Goal: Task Accomplishment & Management: Manage account settings

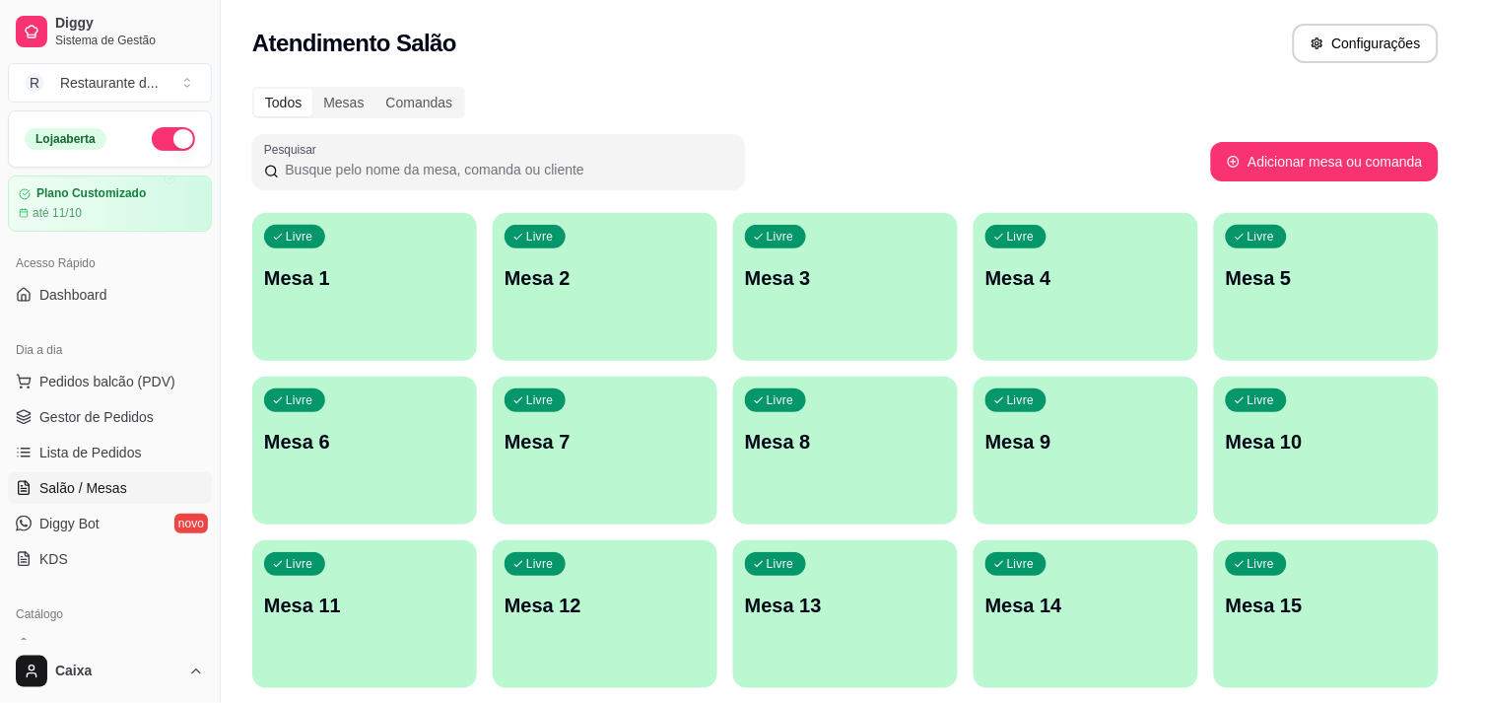
scroll to position [328, 0]
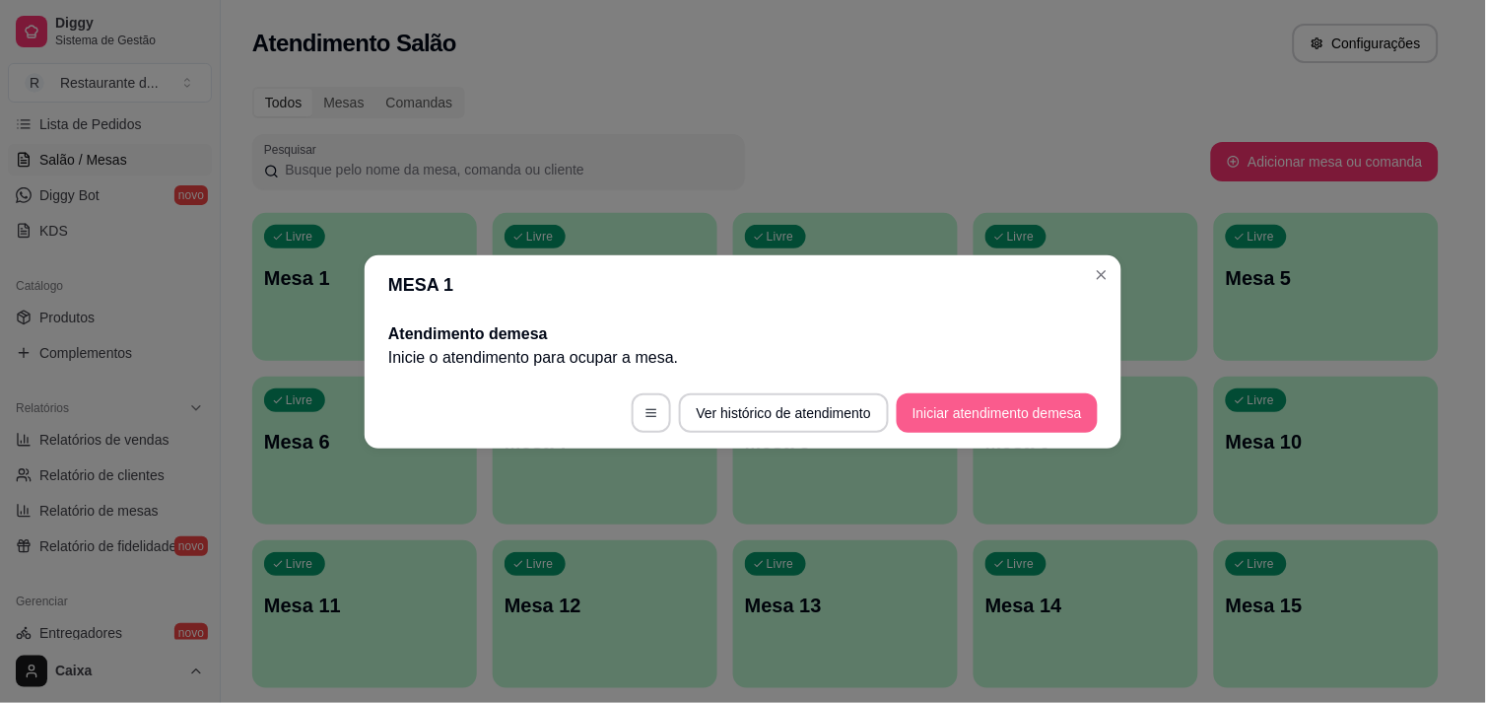
click at [1022, 425] on button "Iniciar atendimento de mesa" at bounding box center [997, 412] width 201 height 39
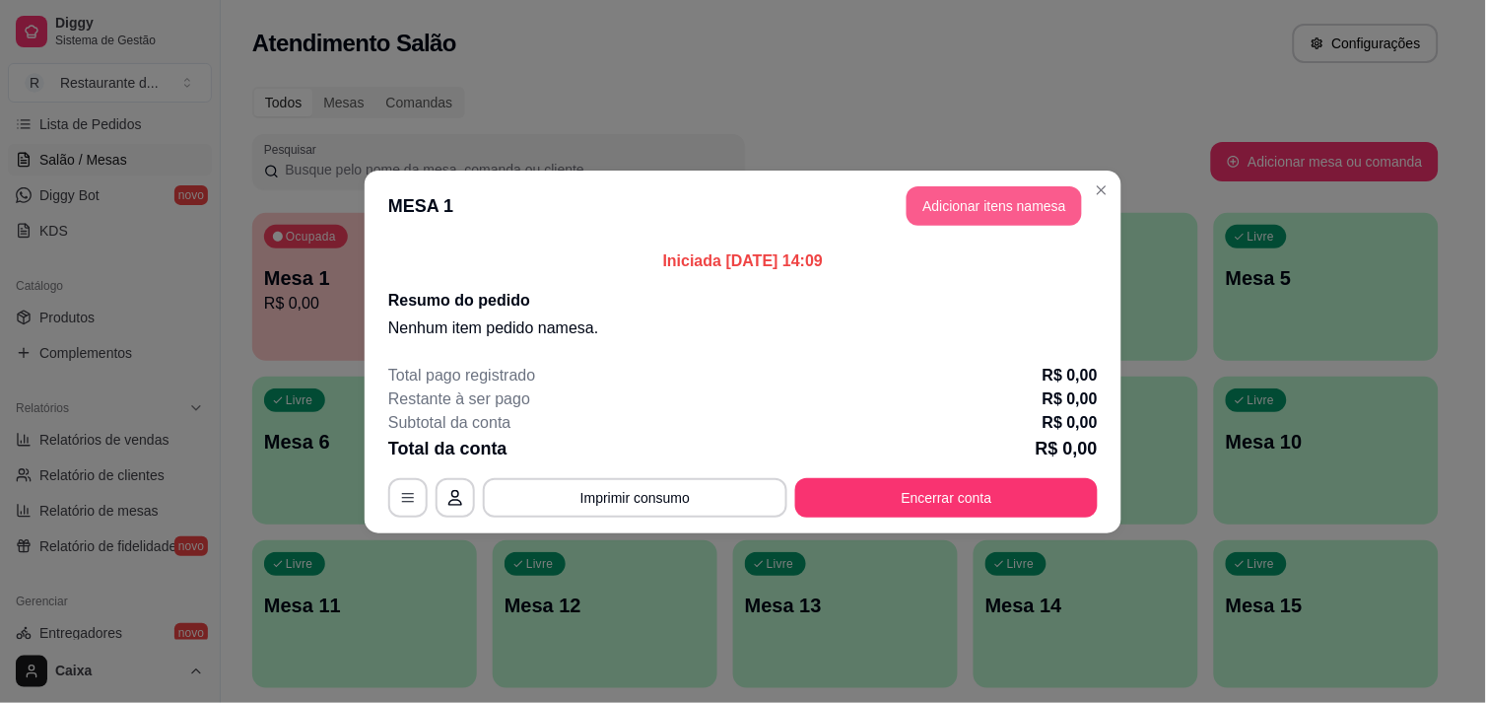
click at [1012, 199] on button "Adicionar itens na mesa" at bounding box center [994, 205] width 175 height 39
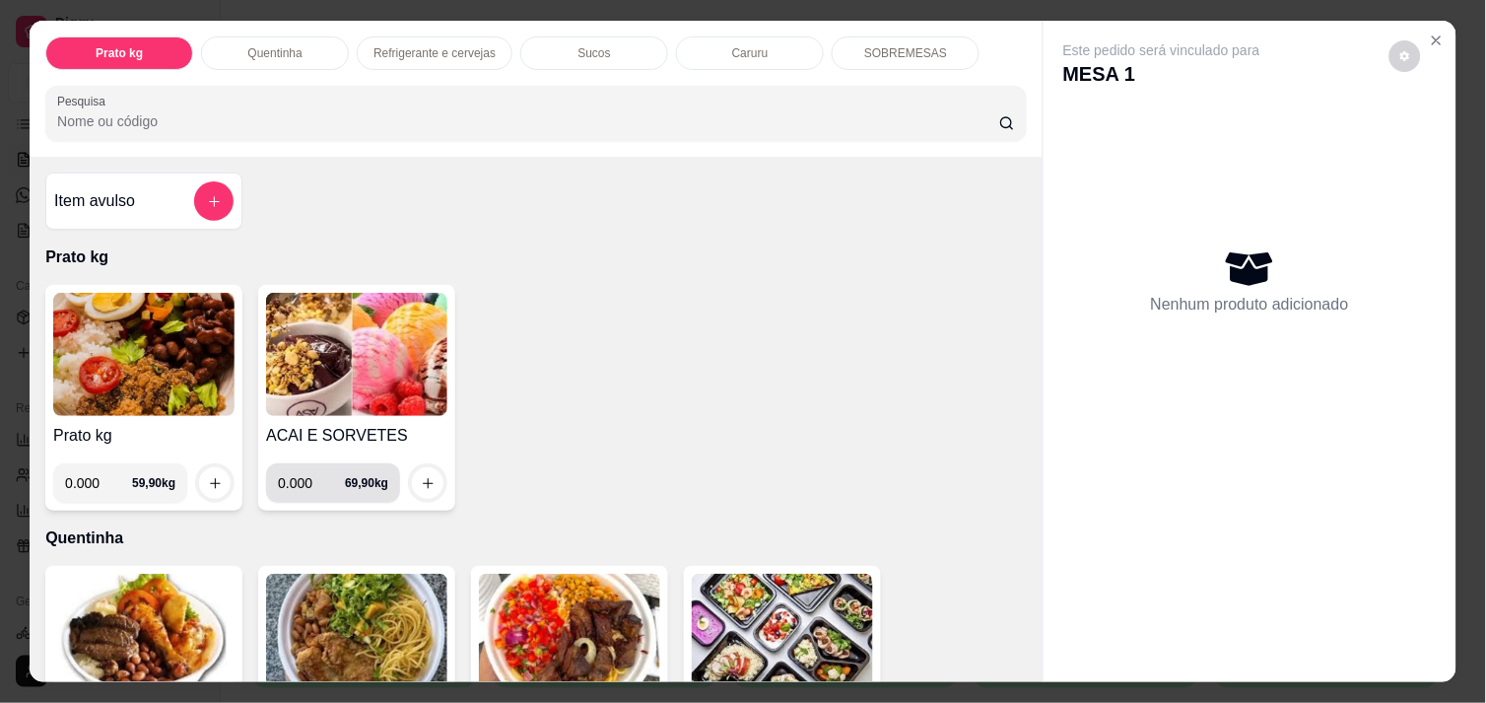
drag, startPoint x: 342, startPoint y: 491, endPoint x: 309, endPoint y: 491, distance: 32.5
click at [309, 491] on div "0.000 69,90 kg" at bounding box center [333, 482] width 110 height 39
click at [318, 475] on input "0.000" at bounding box center [311, 482] width 67 height 39
type input "0.232"
click at [424, 478] on icon "increase-product-quantity" at bounding box center [428, 483] width 10 height 10
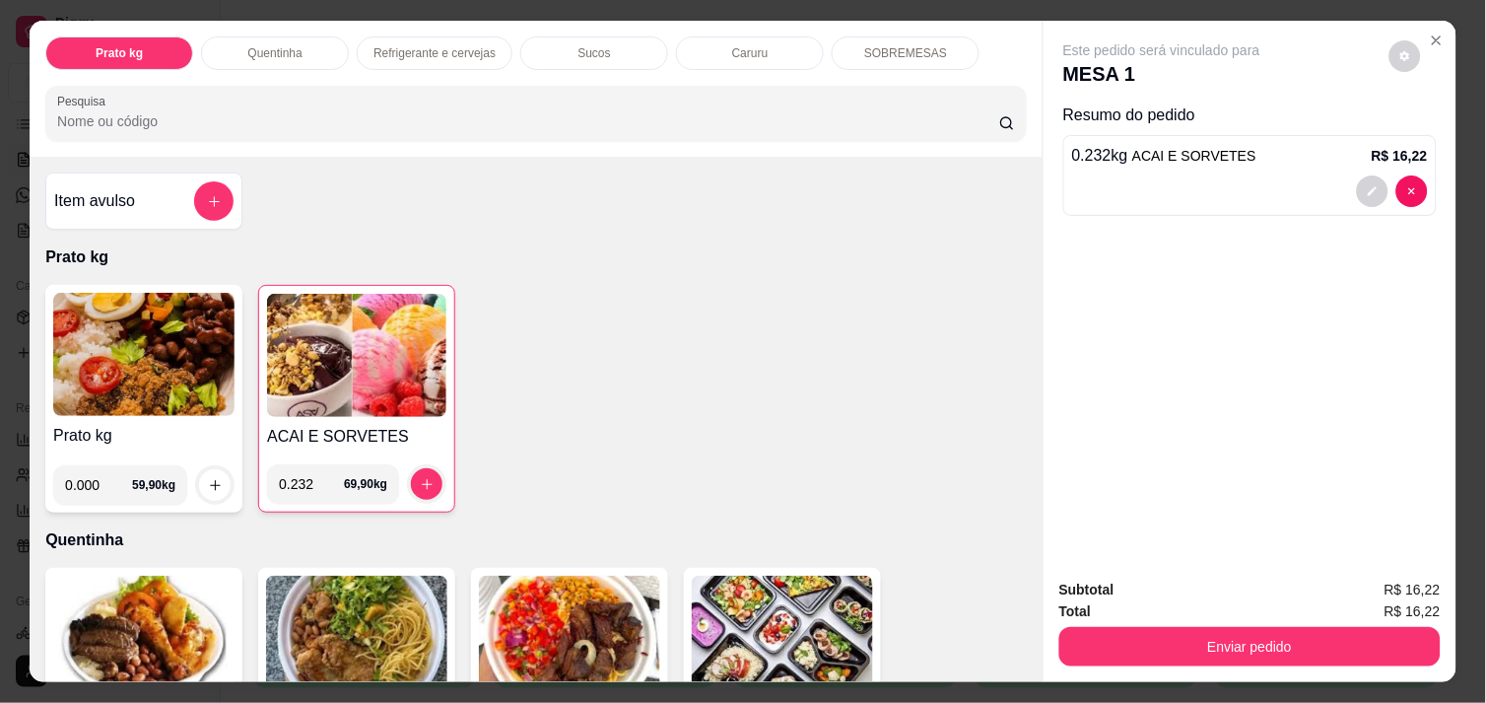
click at [1188, 663] on div "Subtotal R$ 16,22 Total R$ 16,22 Enviar pedido" at bounding box center [1250, 622] width 413 height 119
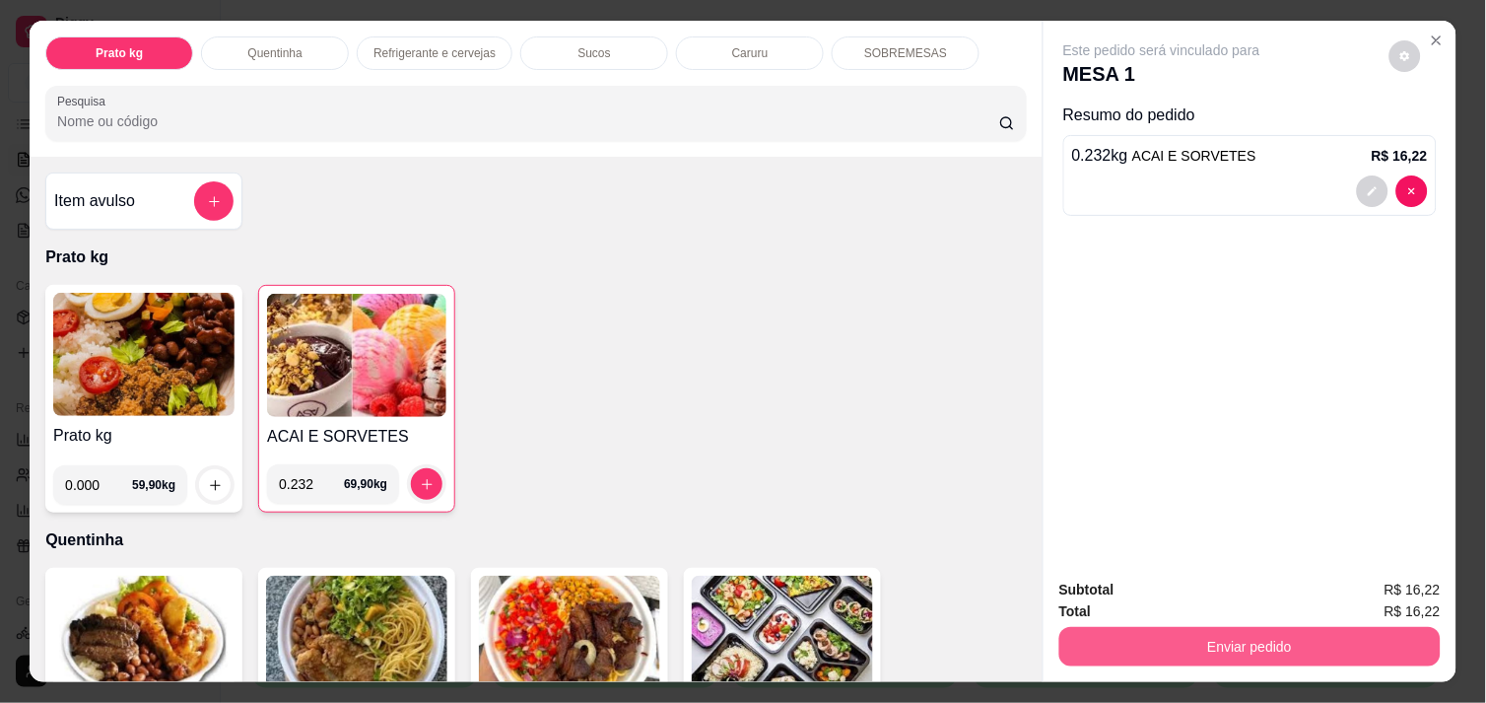
click at [1198, 637] on button "Enviar pedido" at bounding box center [1250, 646] width 381 height 39
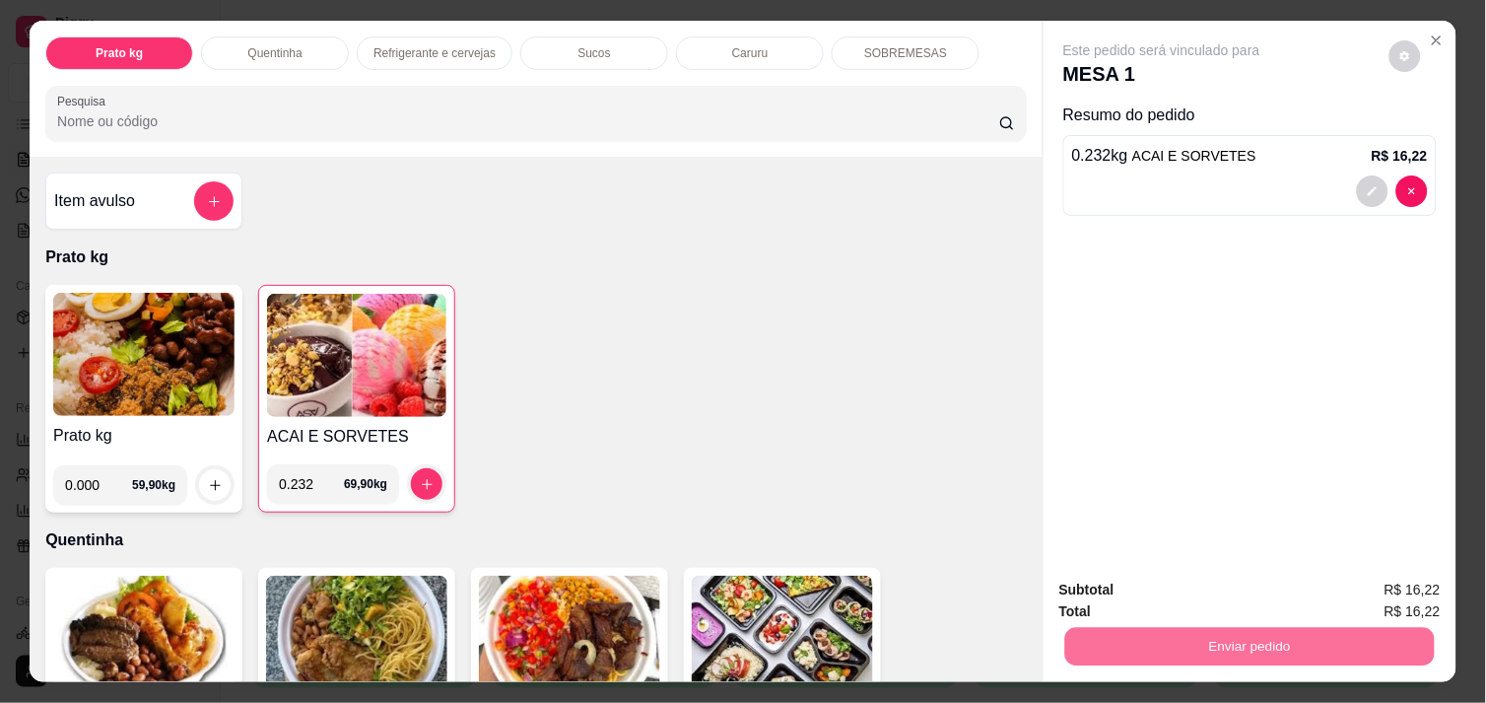
click at [1423, 601] on button "Enviar pedido" at bounding box center [1389, 590] width 111 height 37
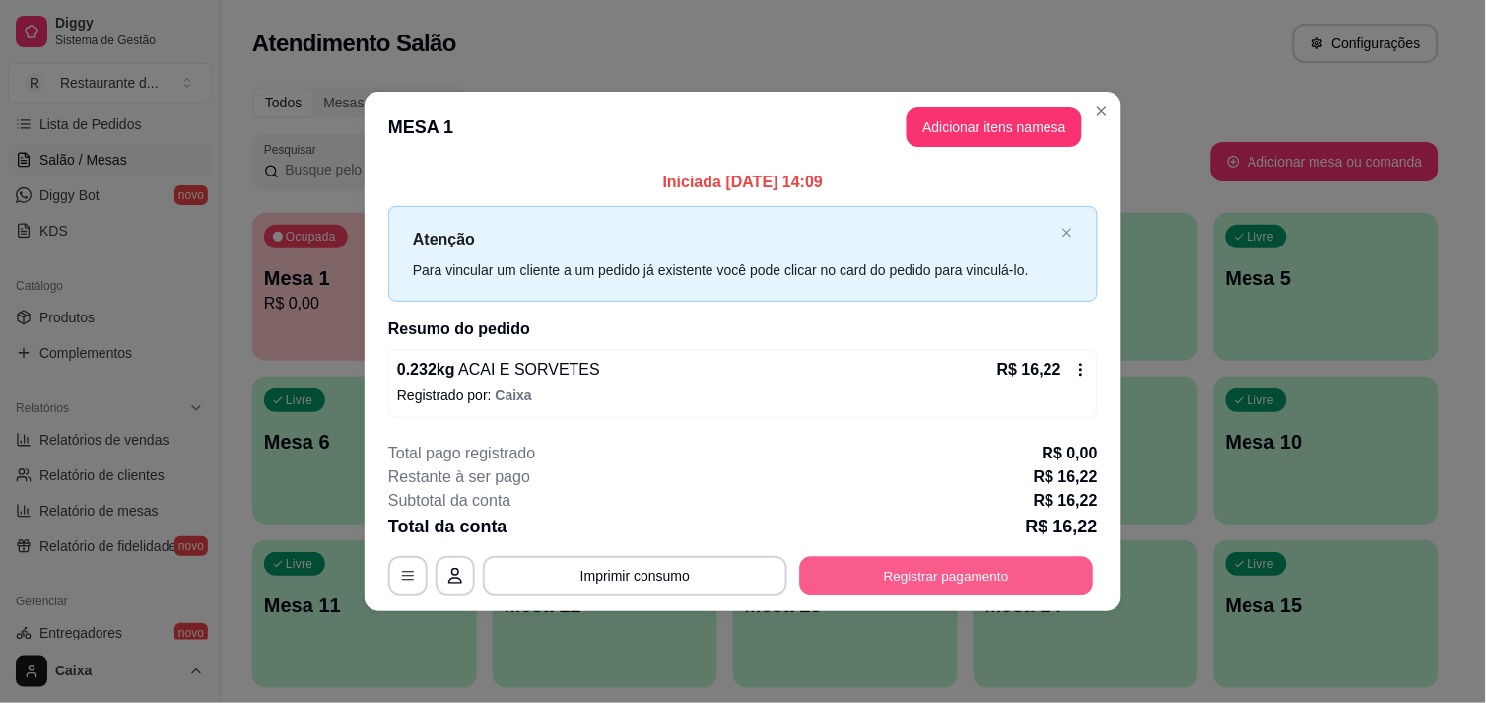
click at [1032, 587] on button "Registrar pagamento" at bounding box center [947, 576] width 294 height 38
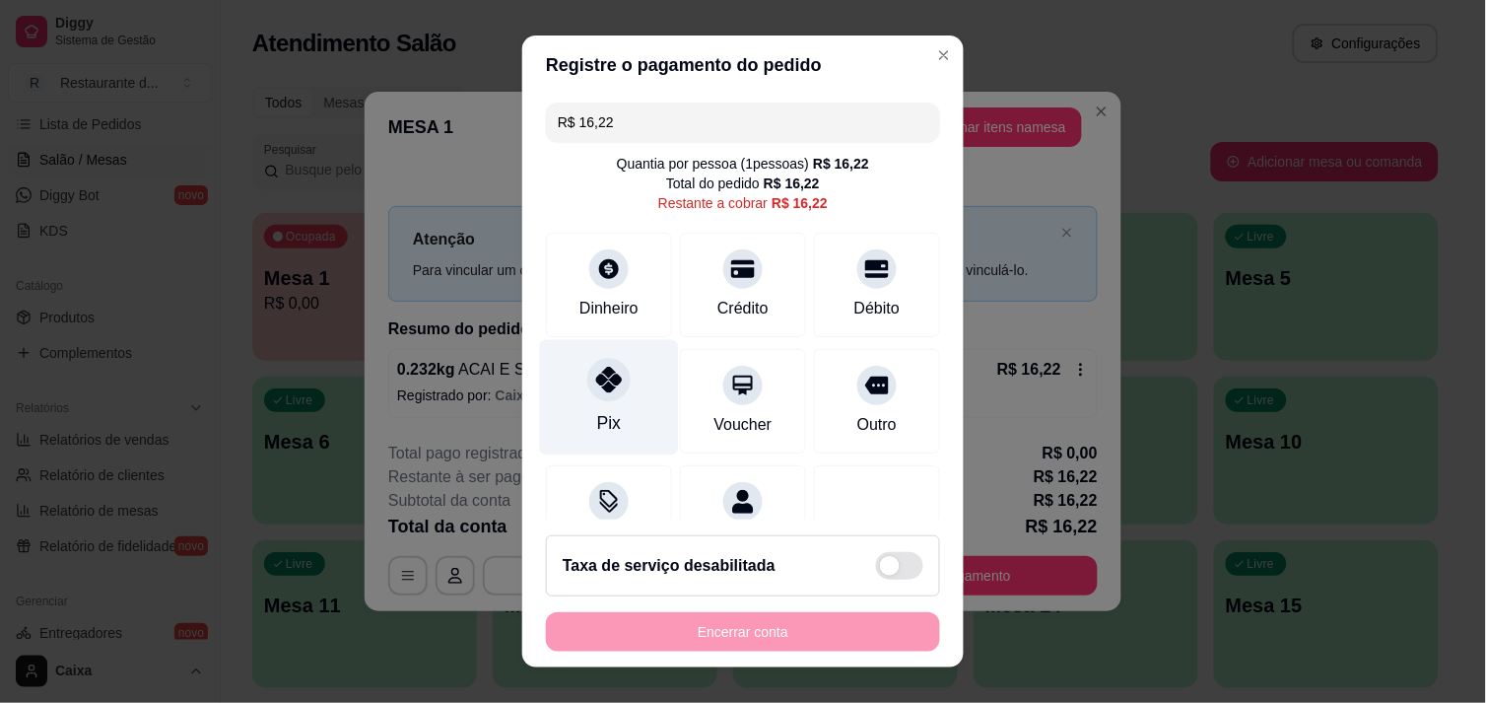
click at [612, 412] on div "Pix" at bounding box center [609, 396] width 139 height 115
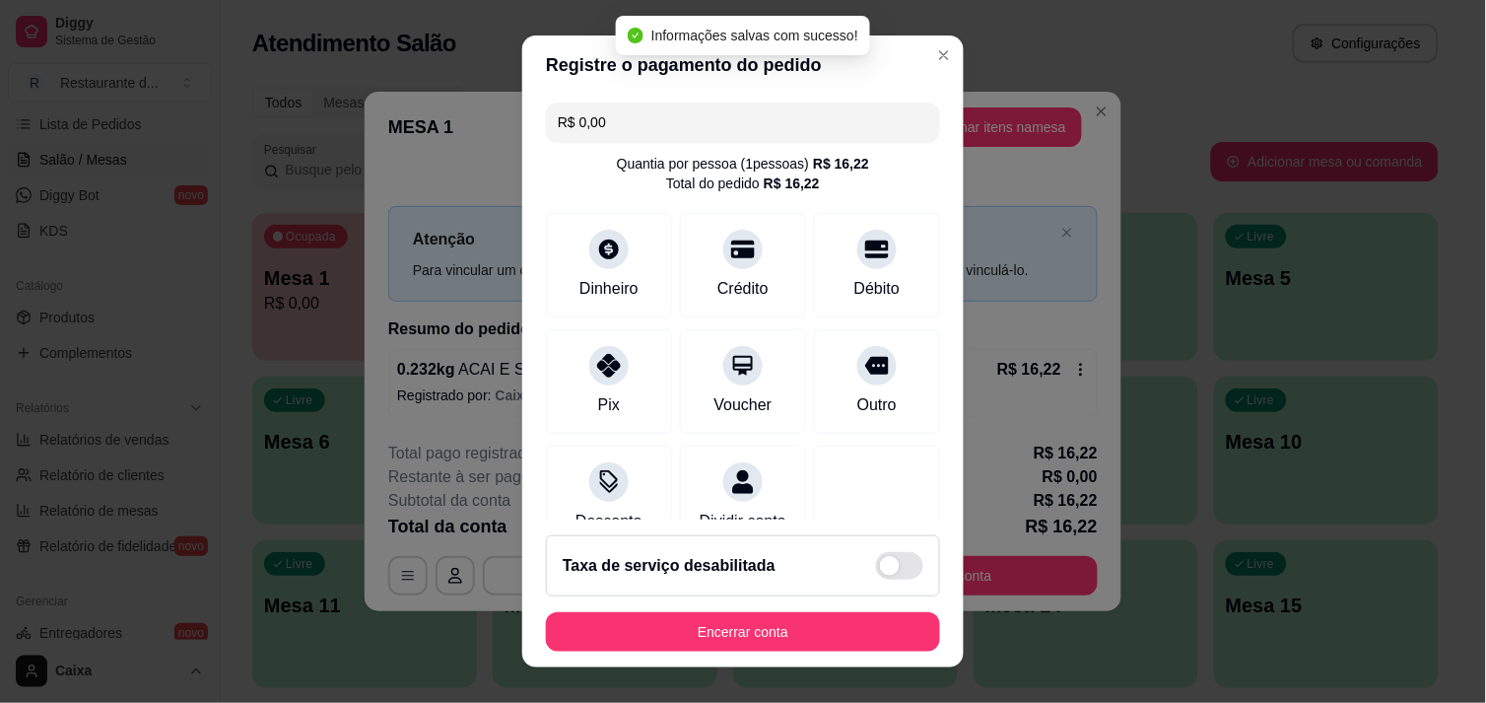
type input "R$ 0,00"
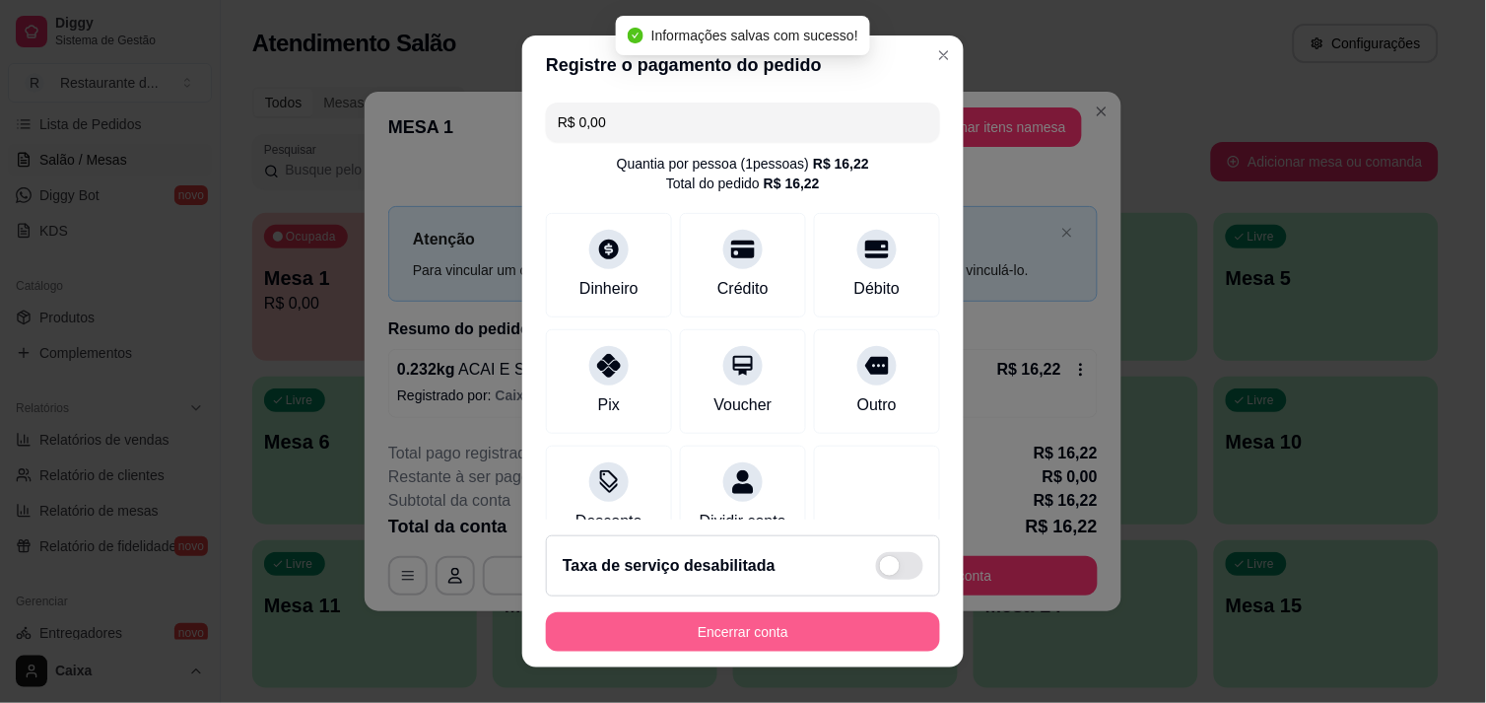
click at [730, 617] on button "Encerrar conta" at bounding box center [743, 631] width 394 height 39
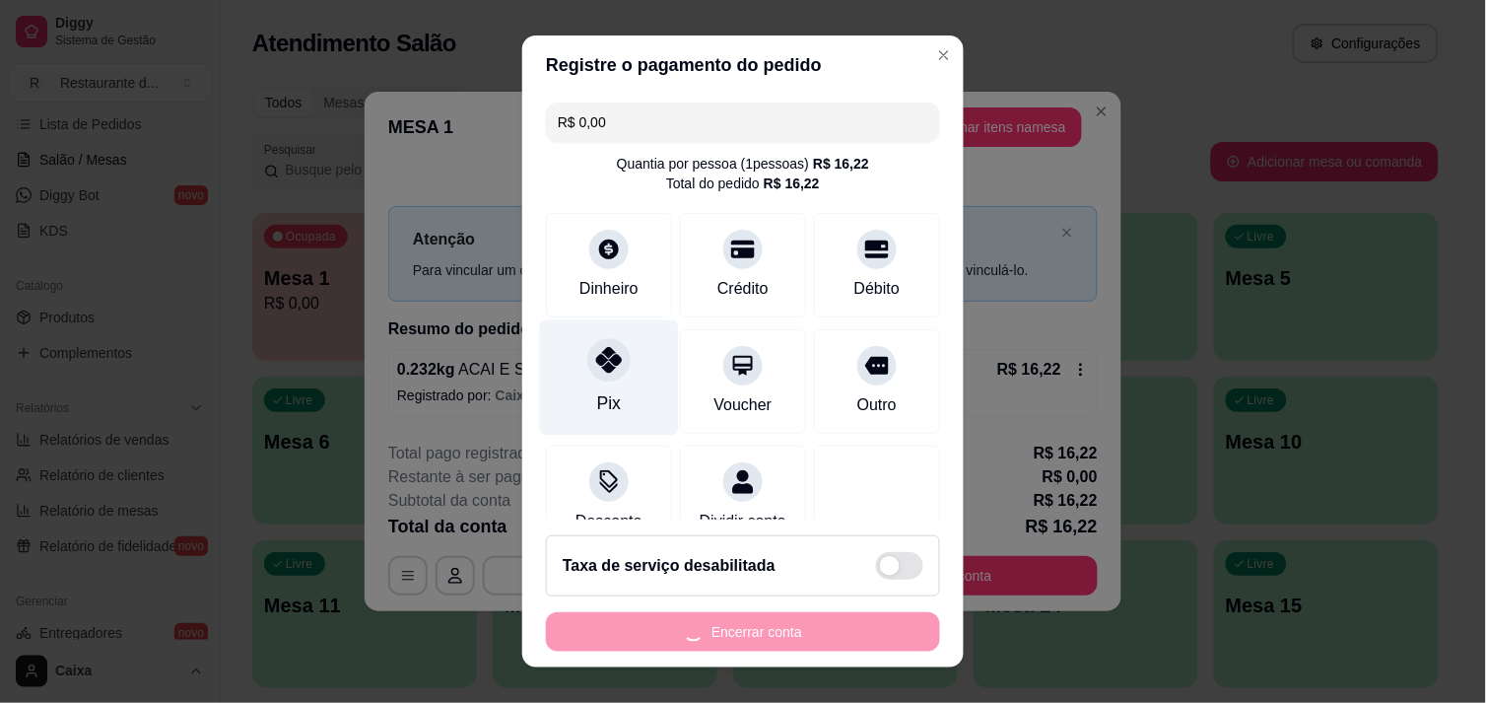
click at [606, 411] on div "Pix" at bounding box center [609, 403] width 24 height 26
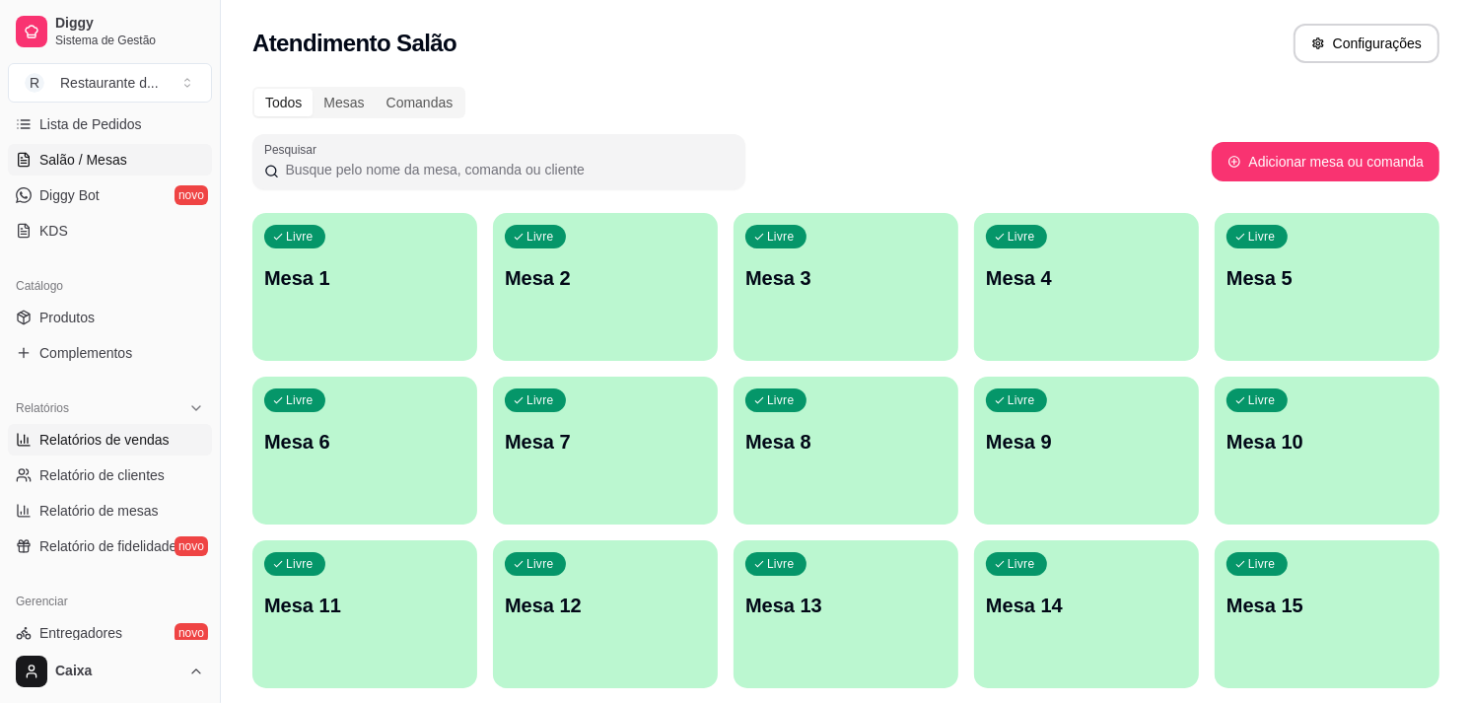
drag, startPoint x: 53, startPoint y: 425, endPoint x: 26, endPoint y: 418, distance: 28.4
click at [52, 425] on link "Relatórios de vendas" at bounding box center [110, 440] width 204 height 32
select select "ALL"
select select "0"
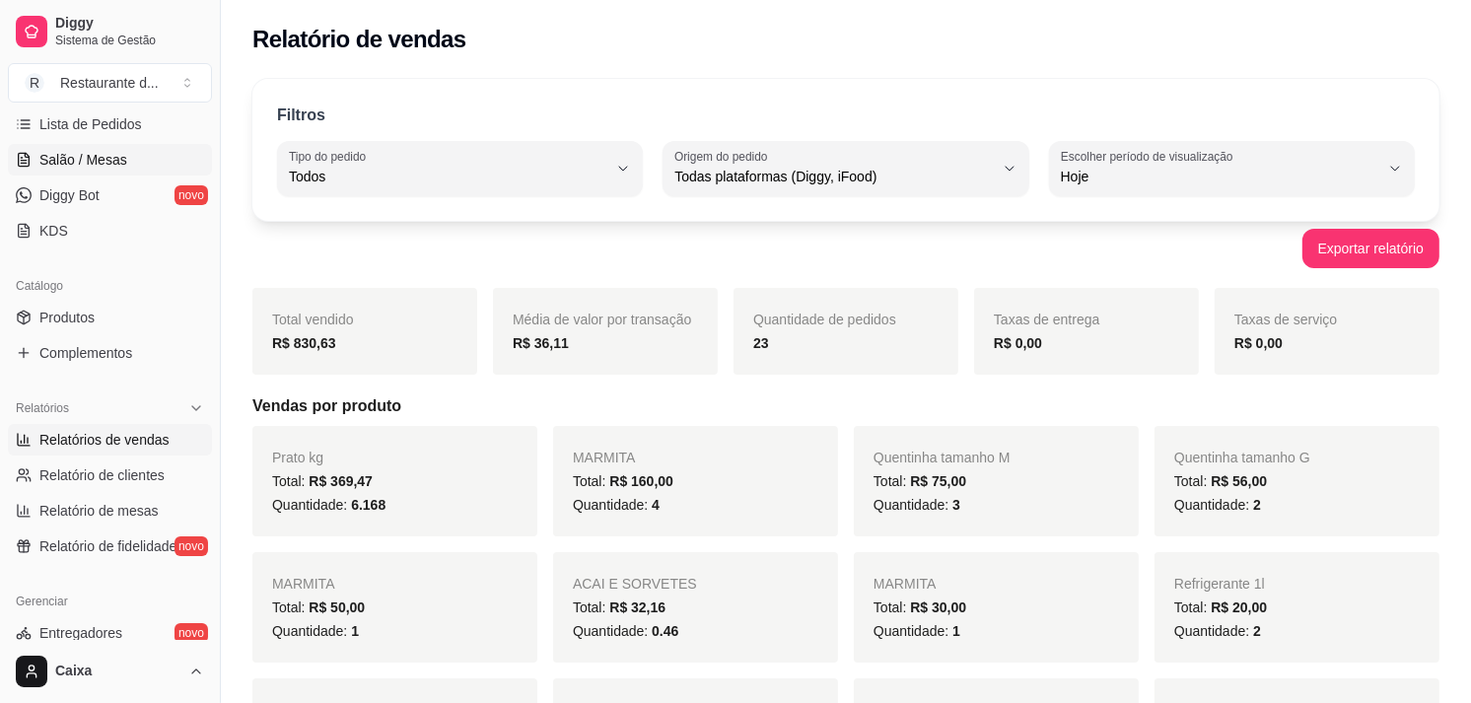
click at [134, 155] on link "Salão / Mesas" at bounding box center [110, 160] width 204 height 32
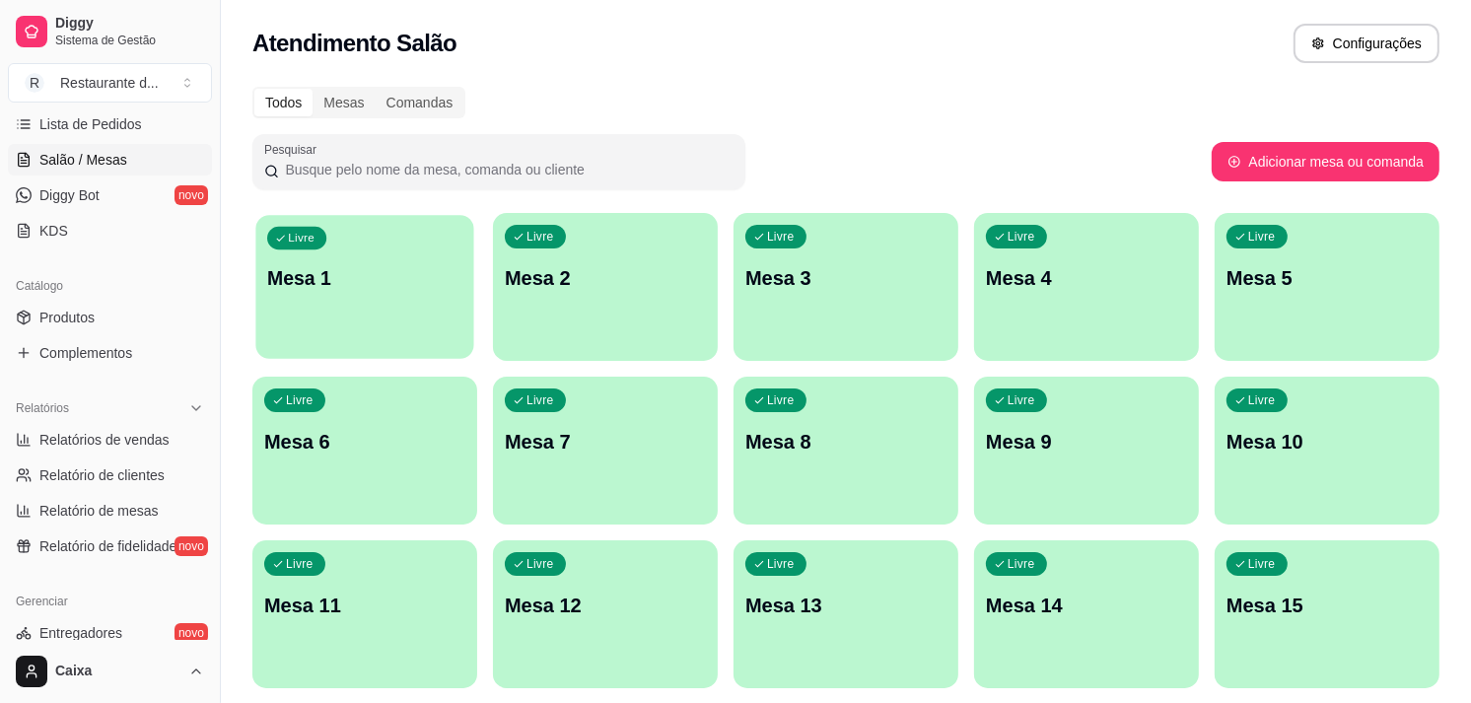
click at [340, 320] on div "Livre Mesa 1" at bounding box center [364, 275] width 218 height 120
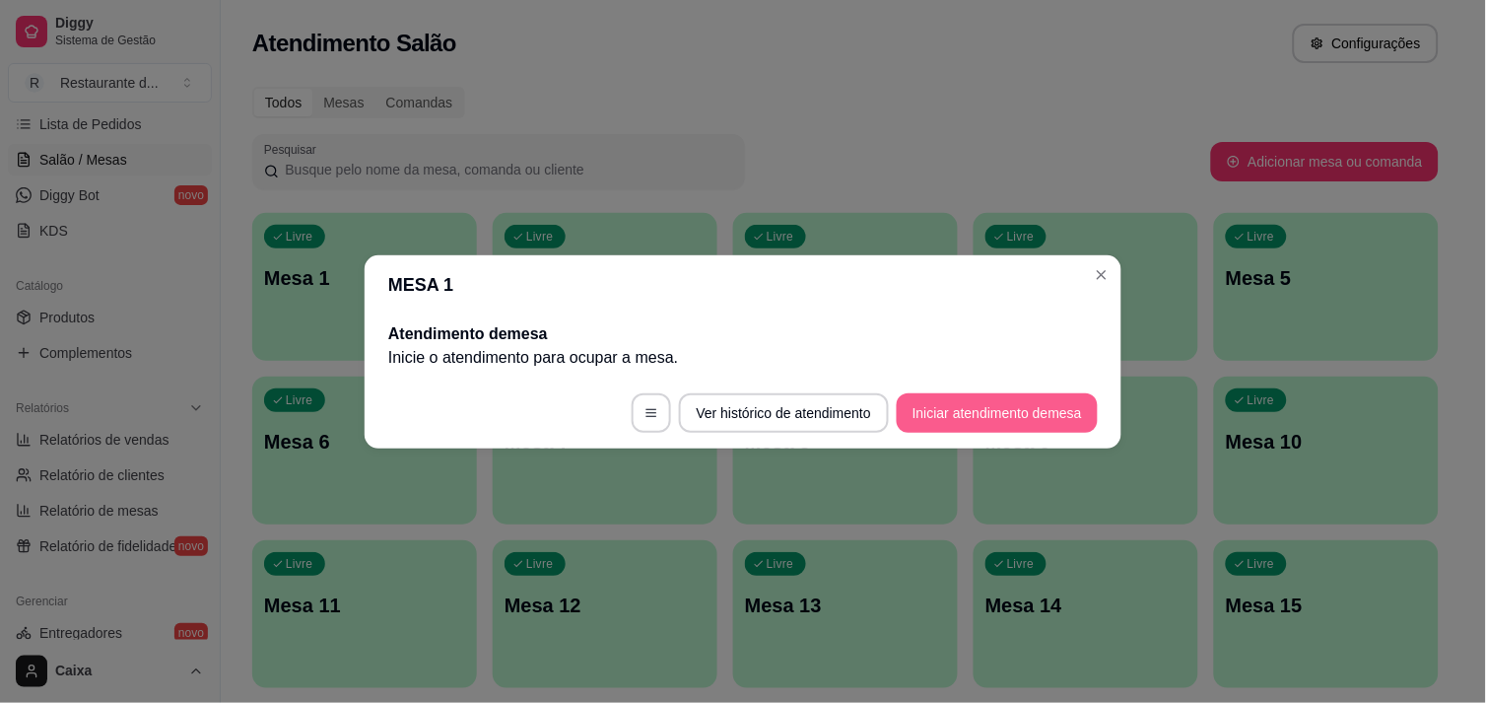
click at [938, 420] on button "Iniciar atendimento de mesa" at bounding box center [997, 412] width 201 height 39
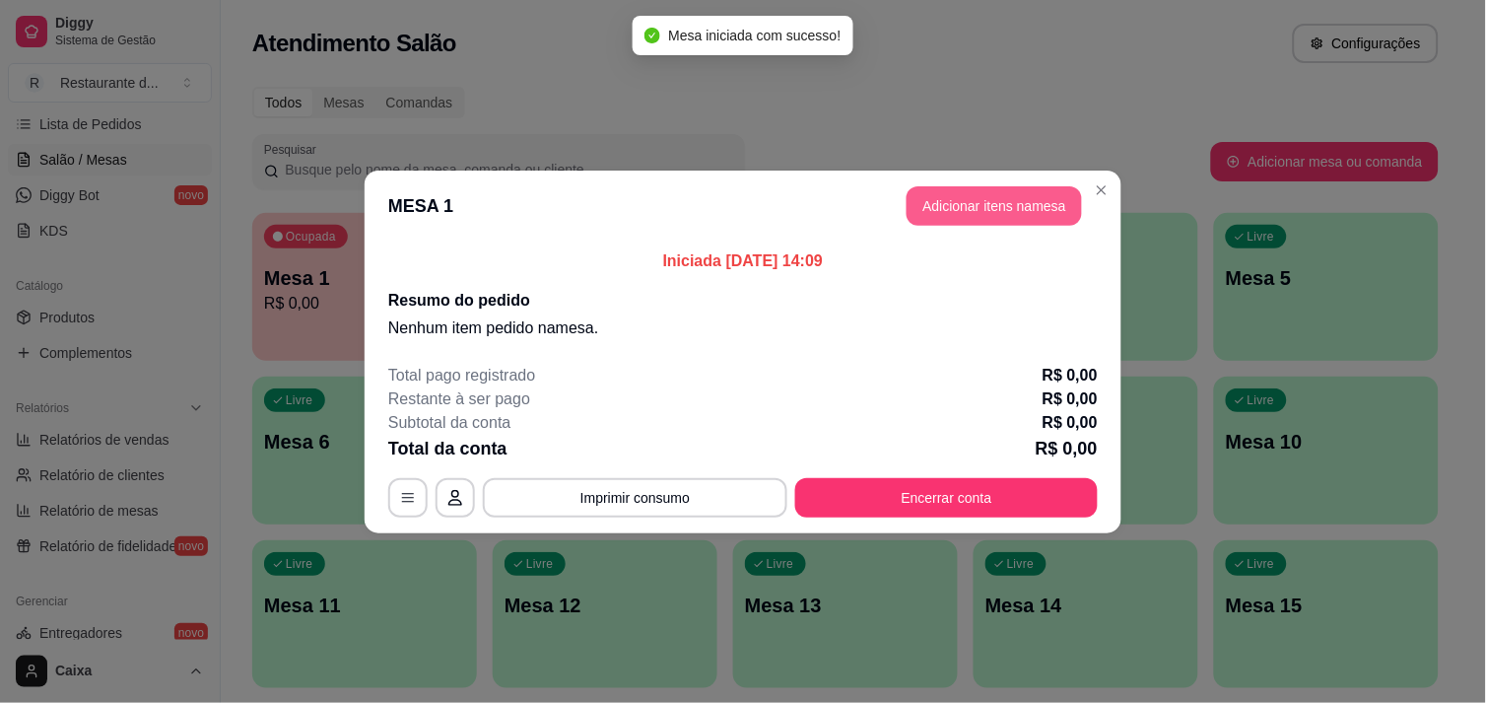
click at [918, 208] on button "Adicionar itens na mesa" at bounding box center [994, 205] width 175 height 39
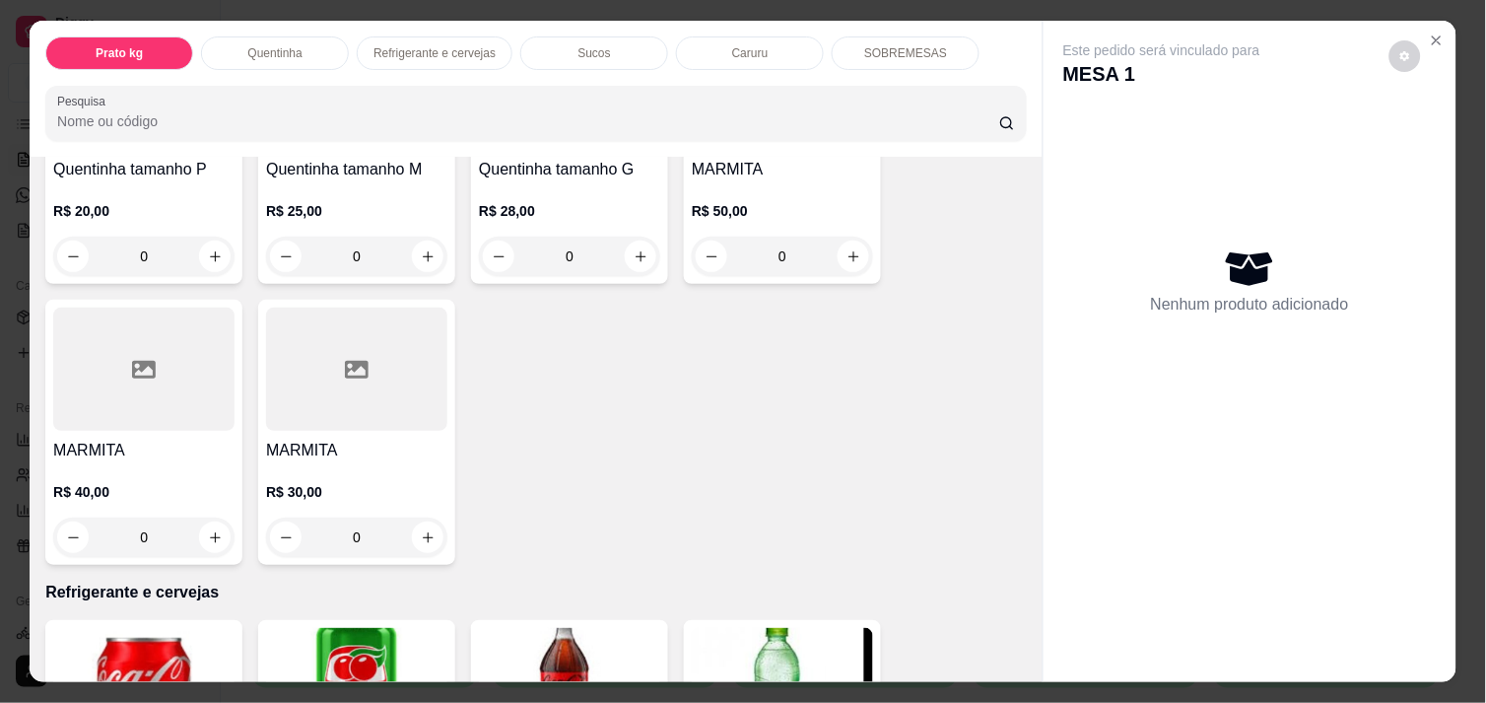
scroll to position [328, 0]
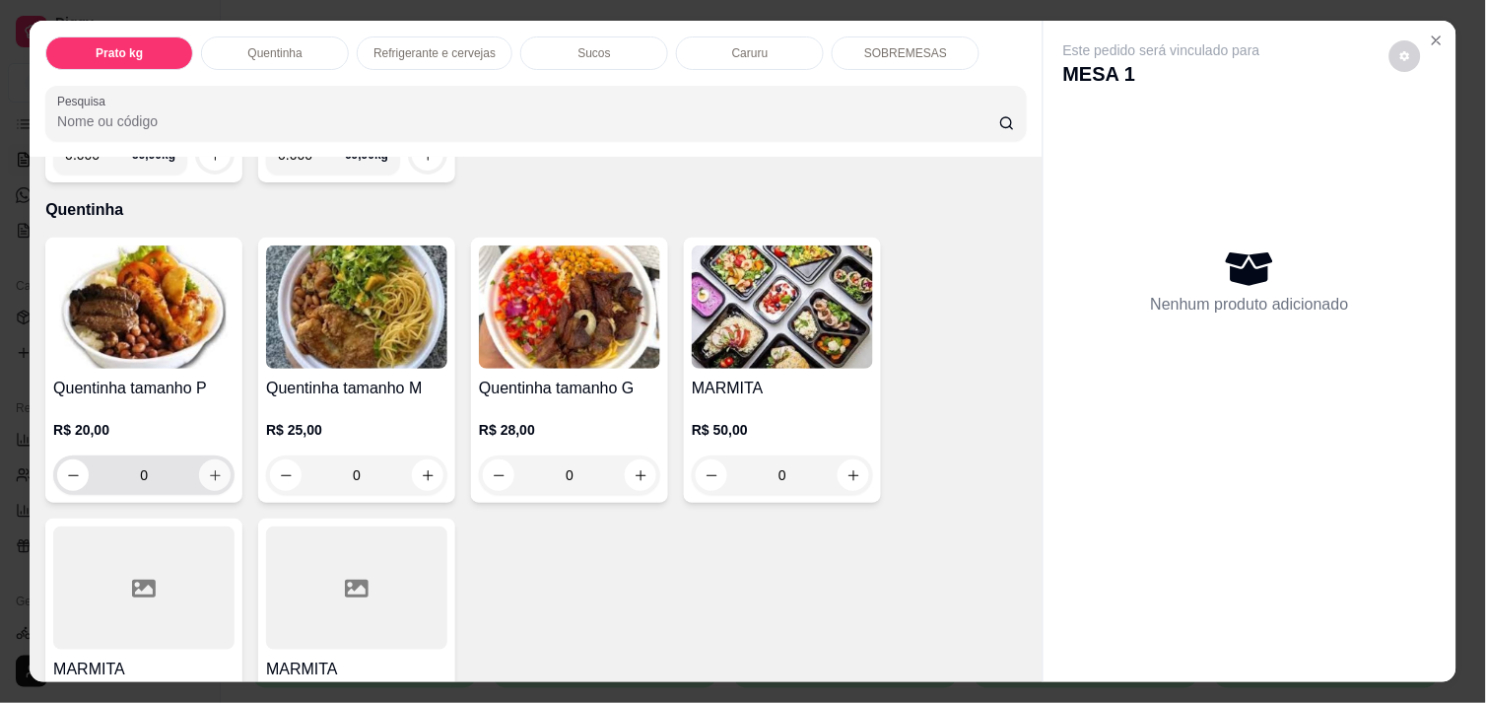
click at [214, 469] on button "increase-product-quantity" at bounding box center [215, 475] width 32 height 32
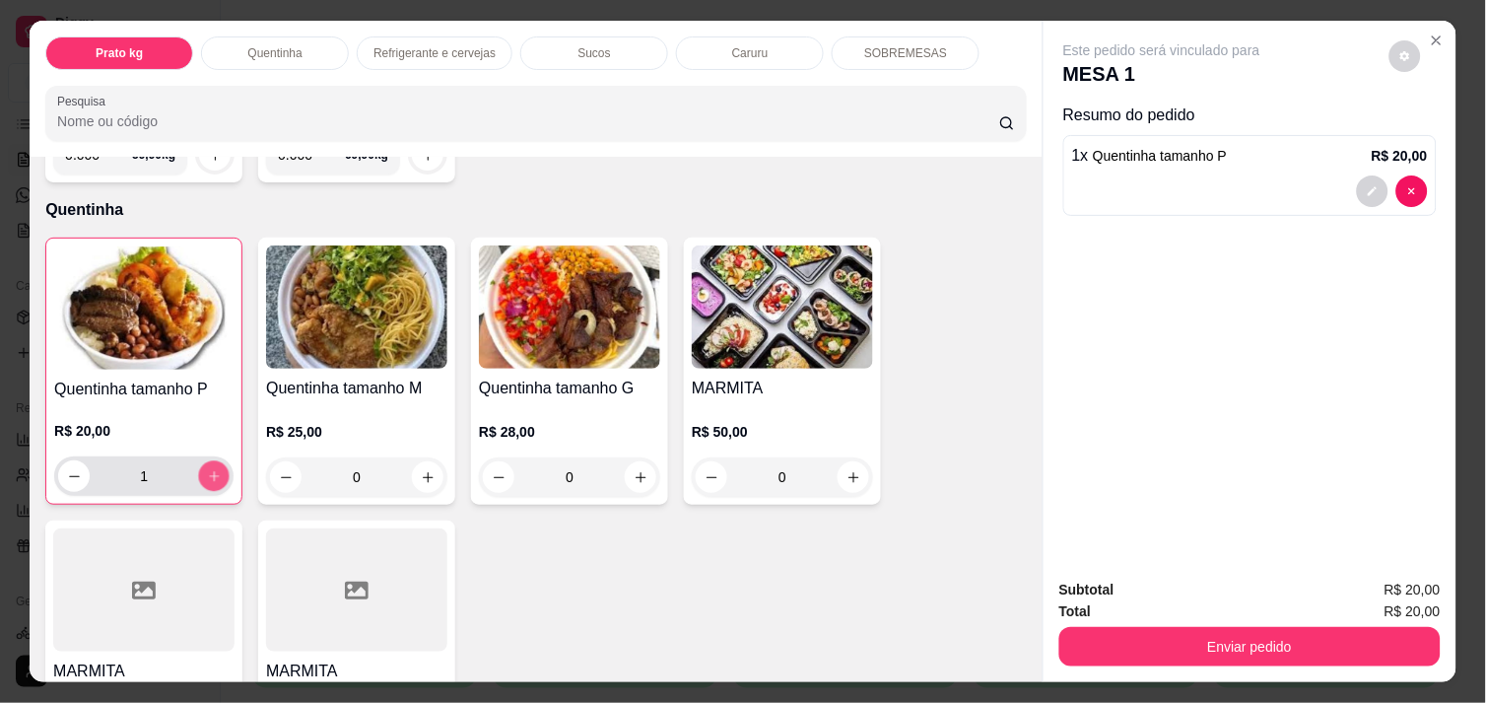
click at [214, 469] on button "increase-product-quantity" at bounding box center [214, 476] width 31 height 31
click at [214, 469] on button "increase-product-quantity" at bounding box center [214, 476] width 32 height 32
type input "5"
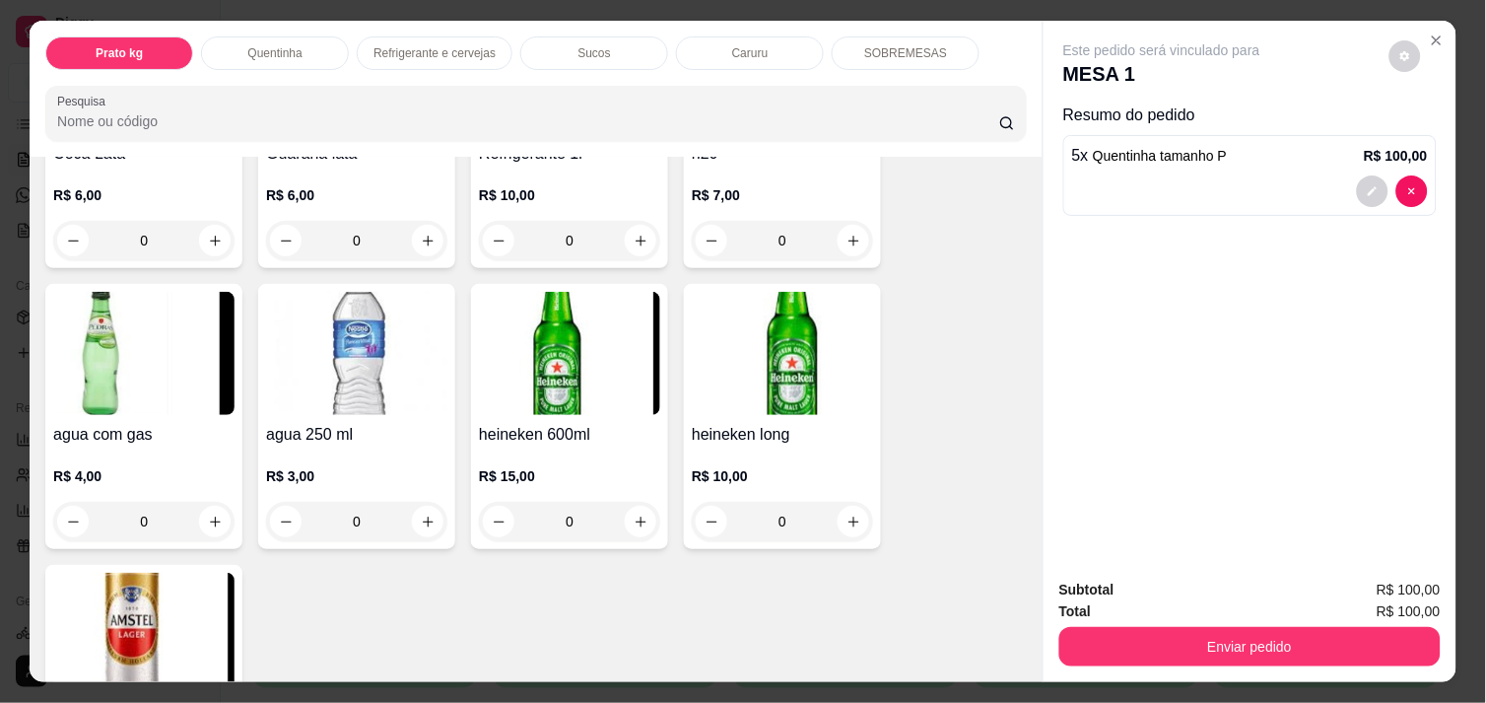
scroll to position [1095, 0]
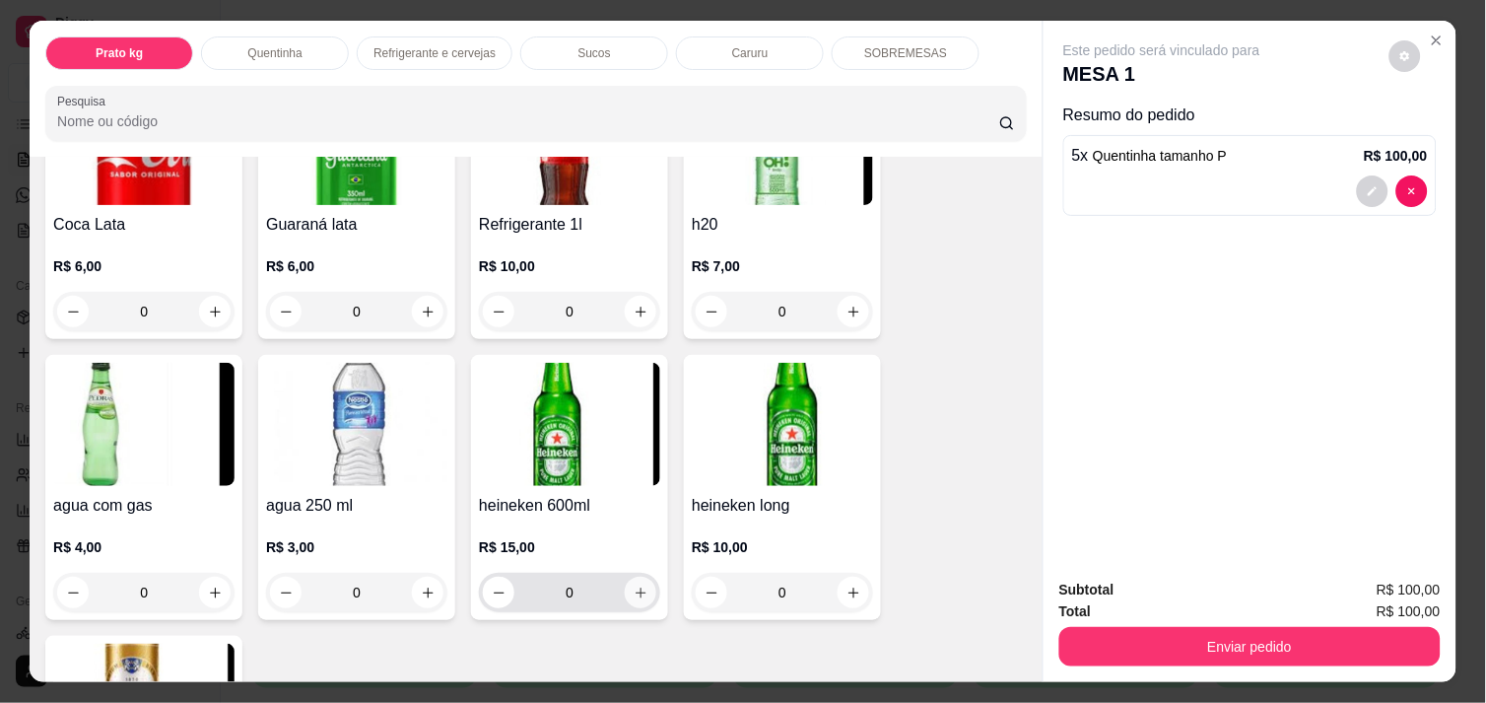
click at [636, 587] on icon "increase-product-quantity" at bounding box center [641, 592] width 11 height 11
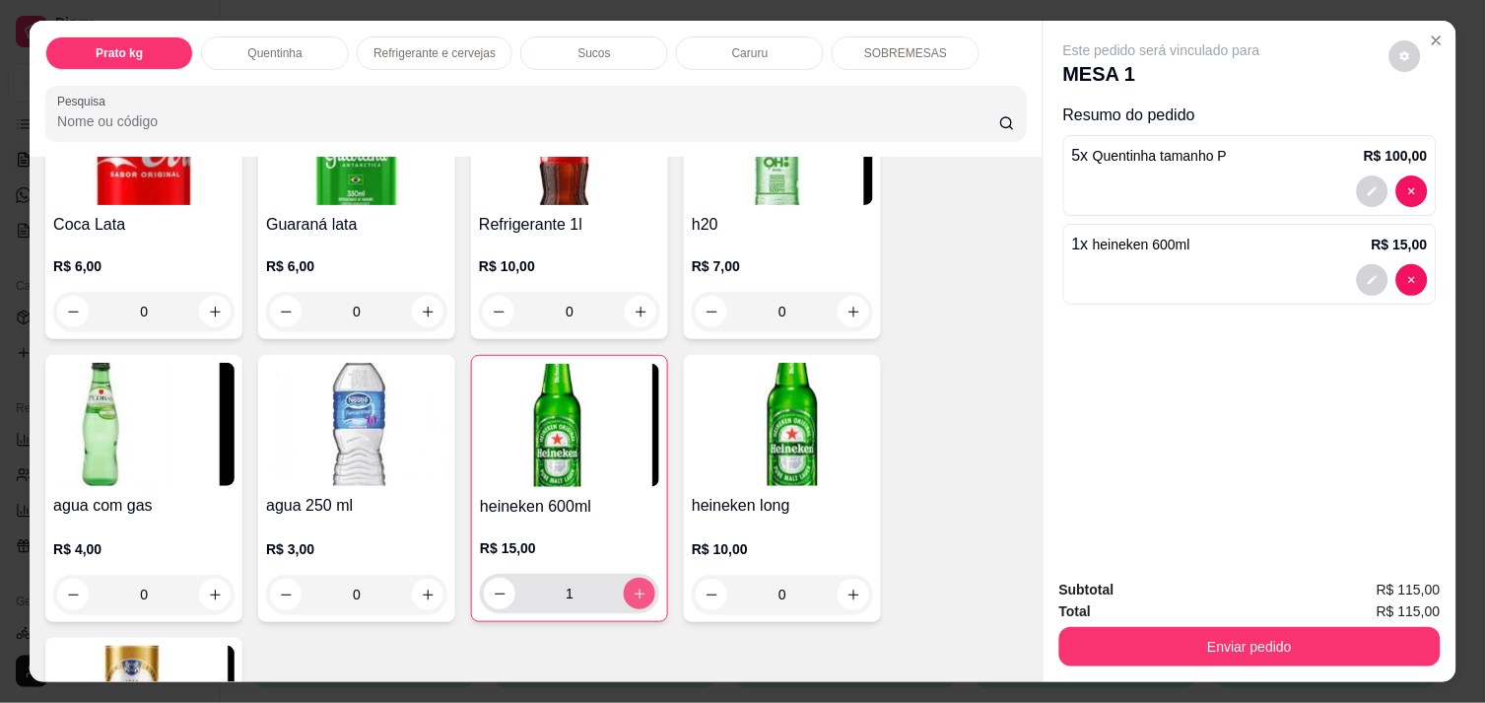
click at [635, 586] on icon "increase-product-quantity" at bounding box center [640, 593] width 15 height 15
type input "2"
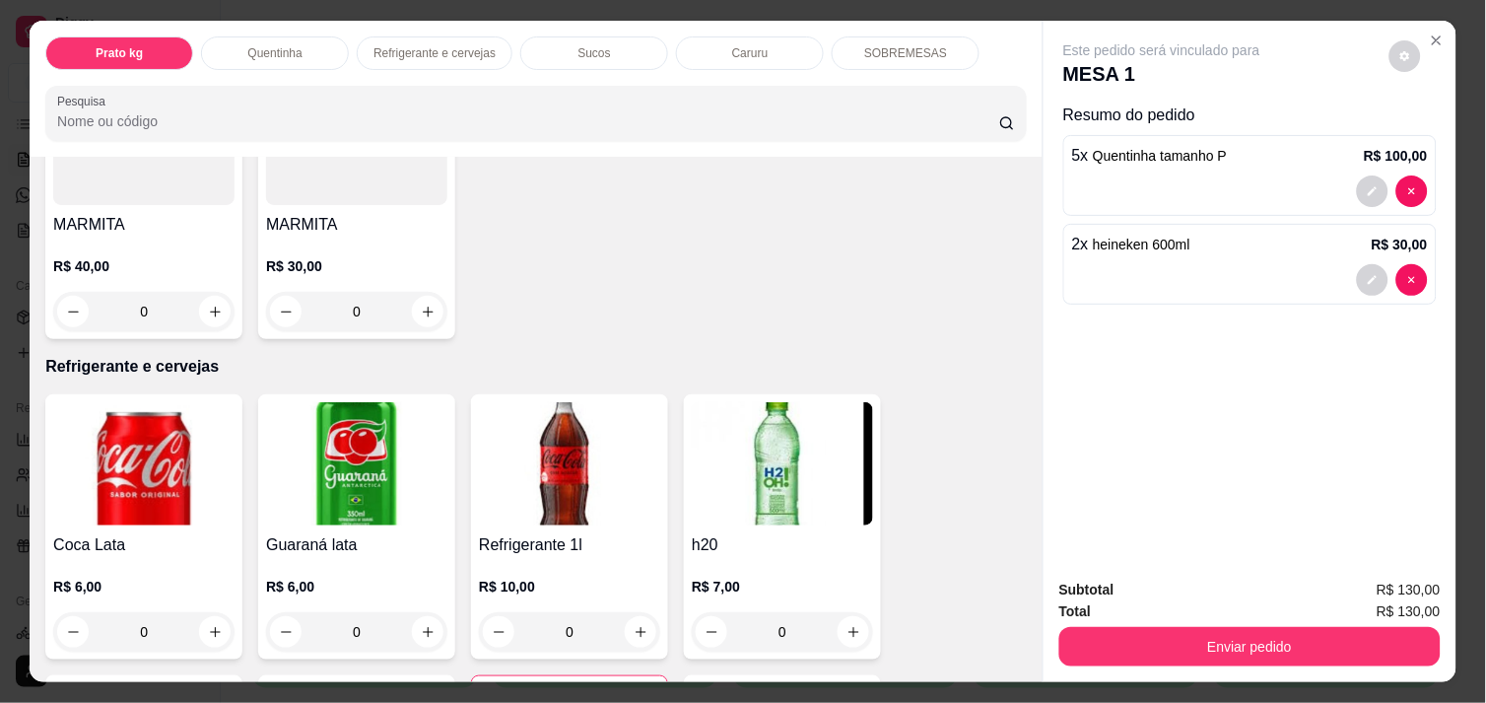
scroll to position [766, 0]
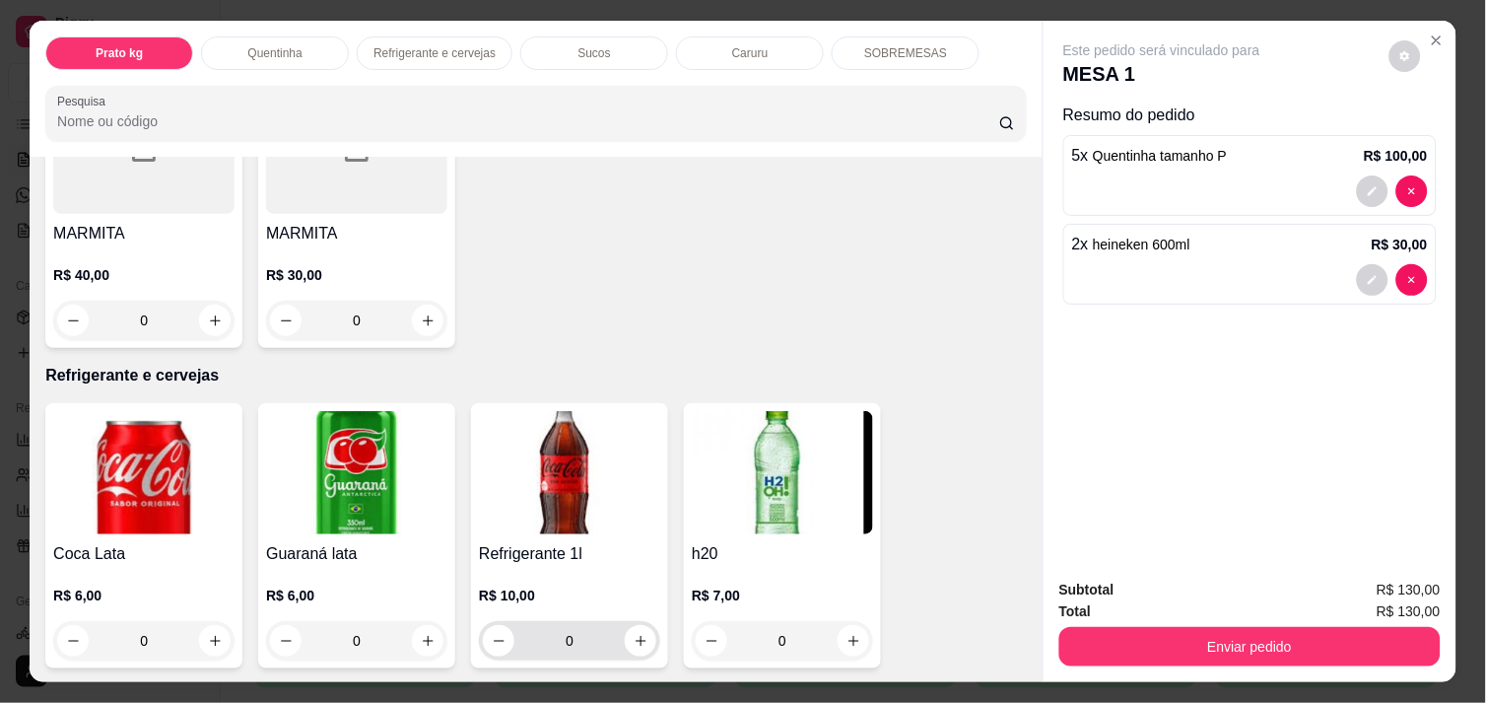
click at [648, 638] on div "0" at bounding box center [569, 640] width 173 height 39
click at [639, 639] on icon "increase-product-quantity" at bounding box center [641, 641] width 15 height 15
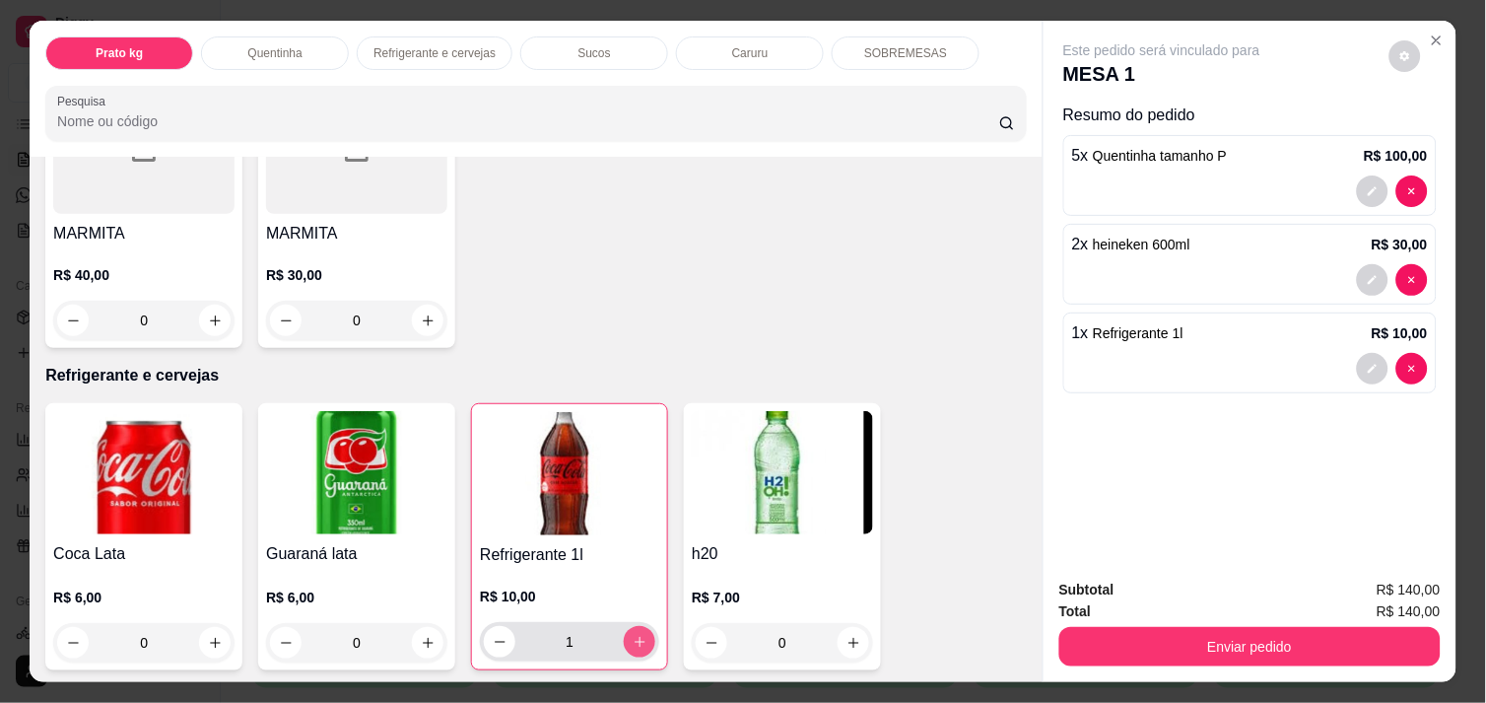
click at [638, 639] on icon "increase-product-quantity" at bounding box center [640, 642] width 15 height 15
type input "2"
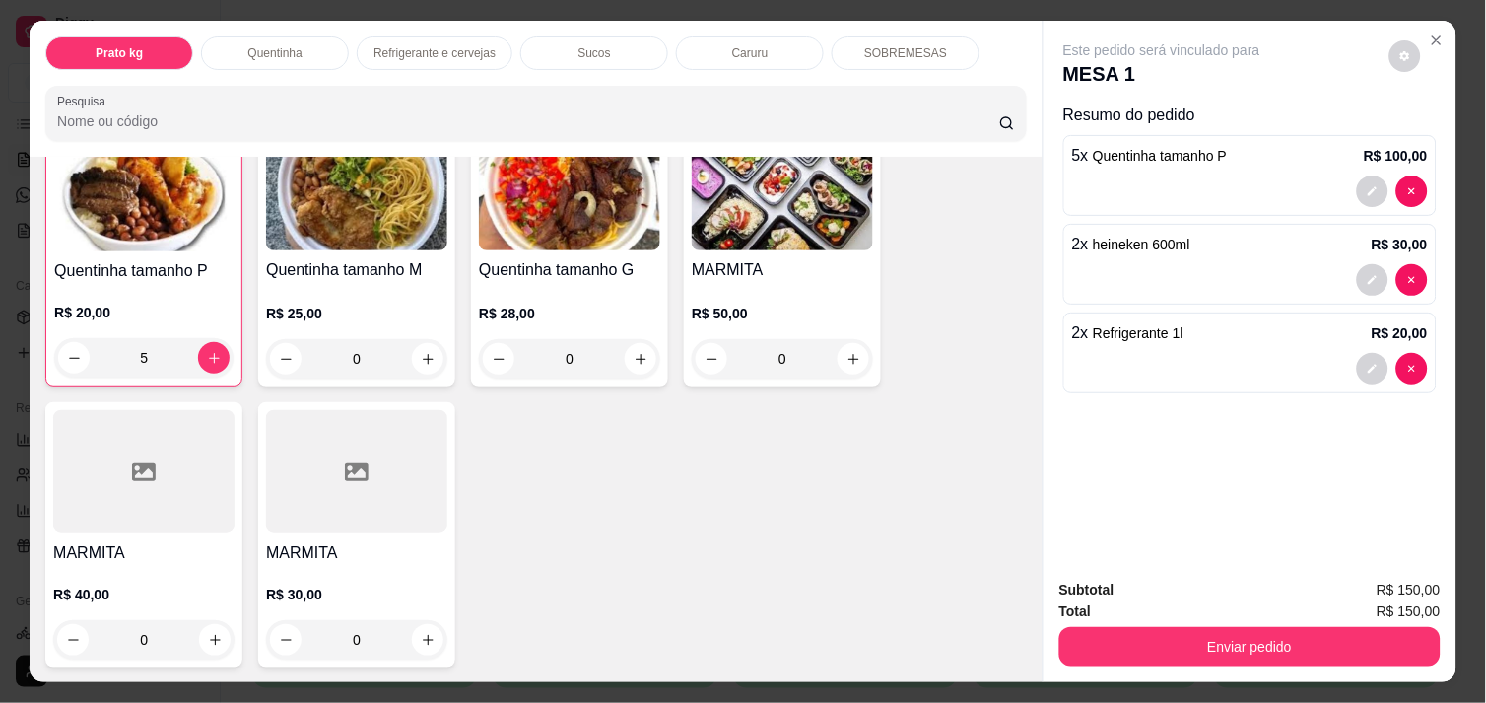
scroll to position [438, 0]
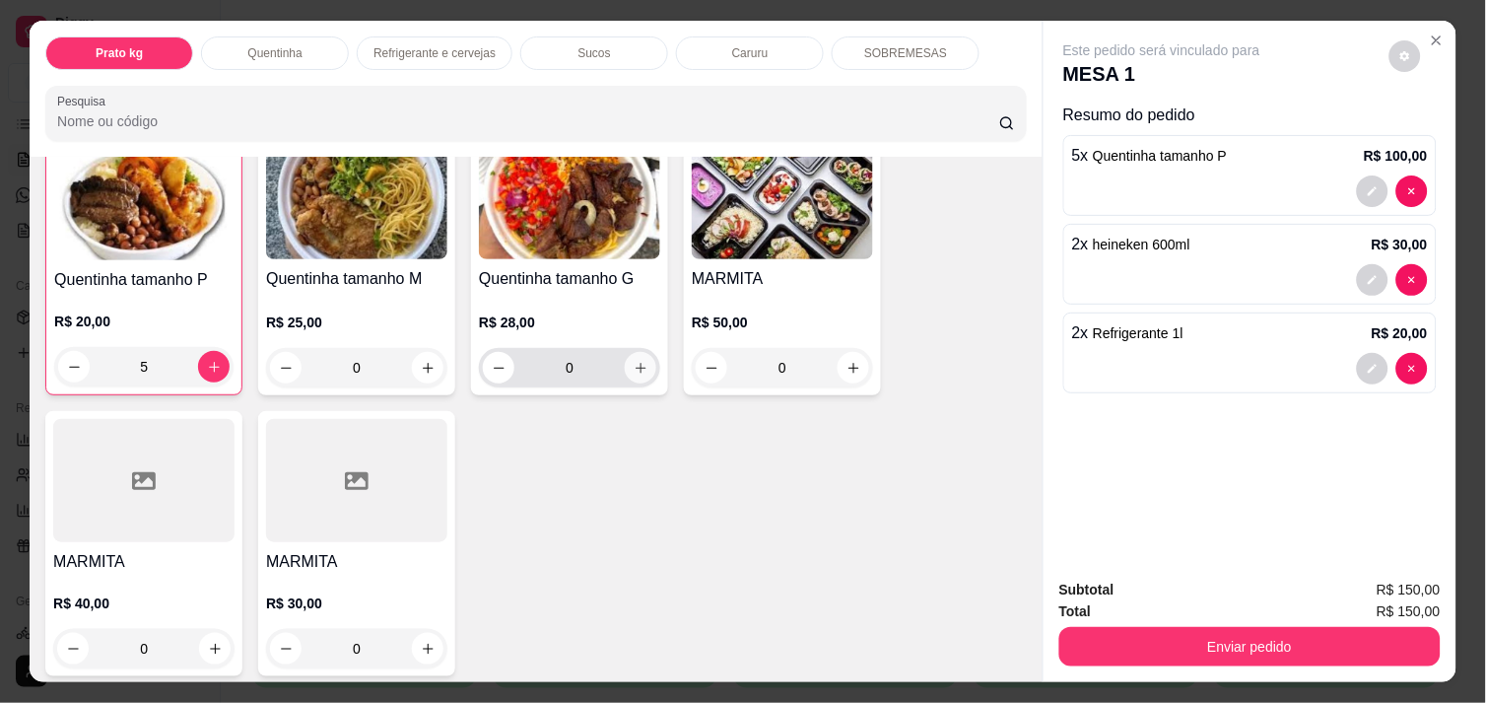
click at [634, 367] on icon "increase-product-quantity" at bounding box center [641, 368] width 15 height 15
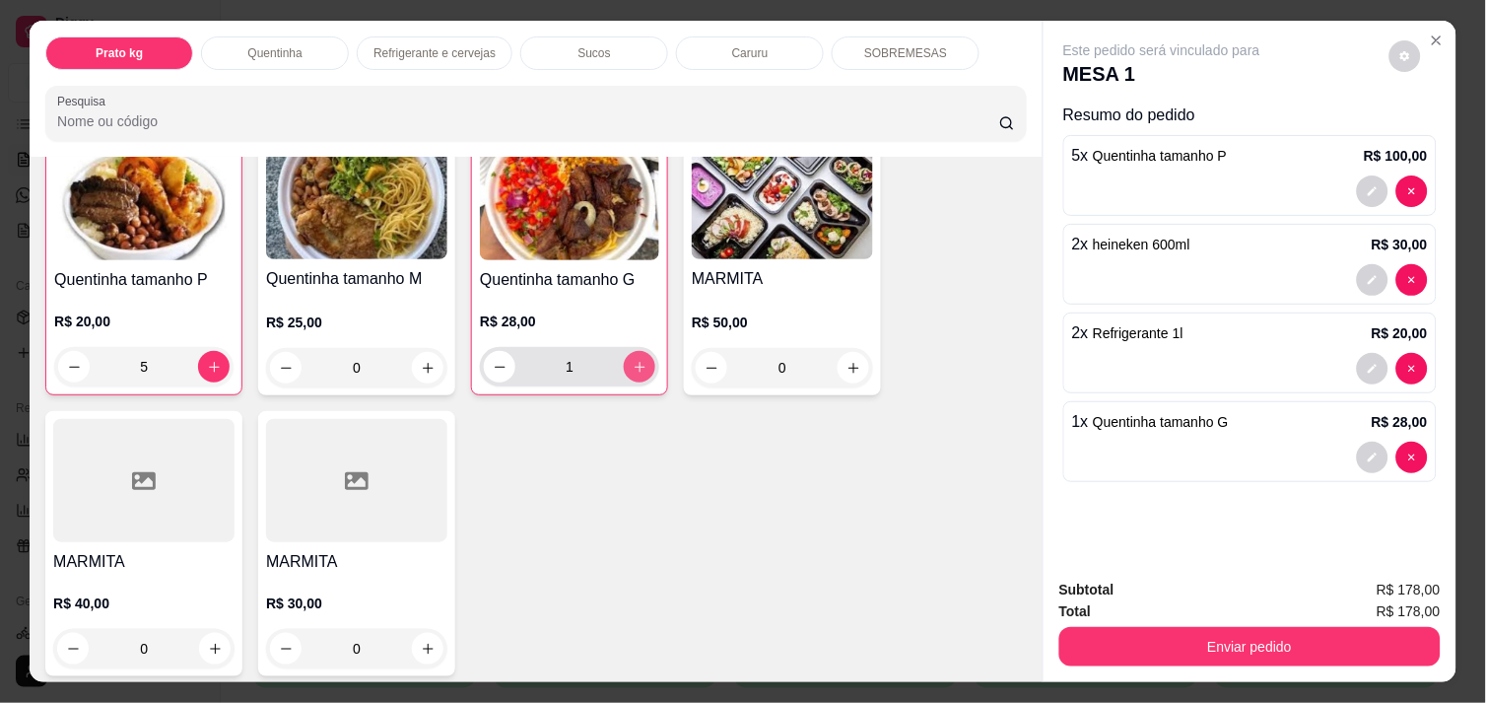
click at [631, 367] on button "increase-product-quantity" at bounding box center [640, 367] width 32 height 32
type input "2"
click at [438, 362] on div "0" at bounding box center [356, 367] width 181 height 39
click at [425, 367] on icon "increase-product-quantity" at bounding box center [428, 368] width 15 height 15
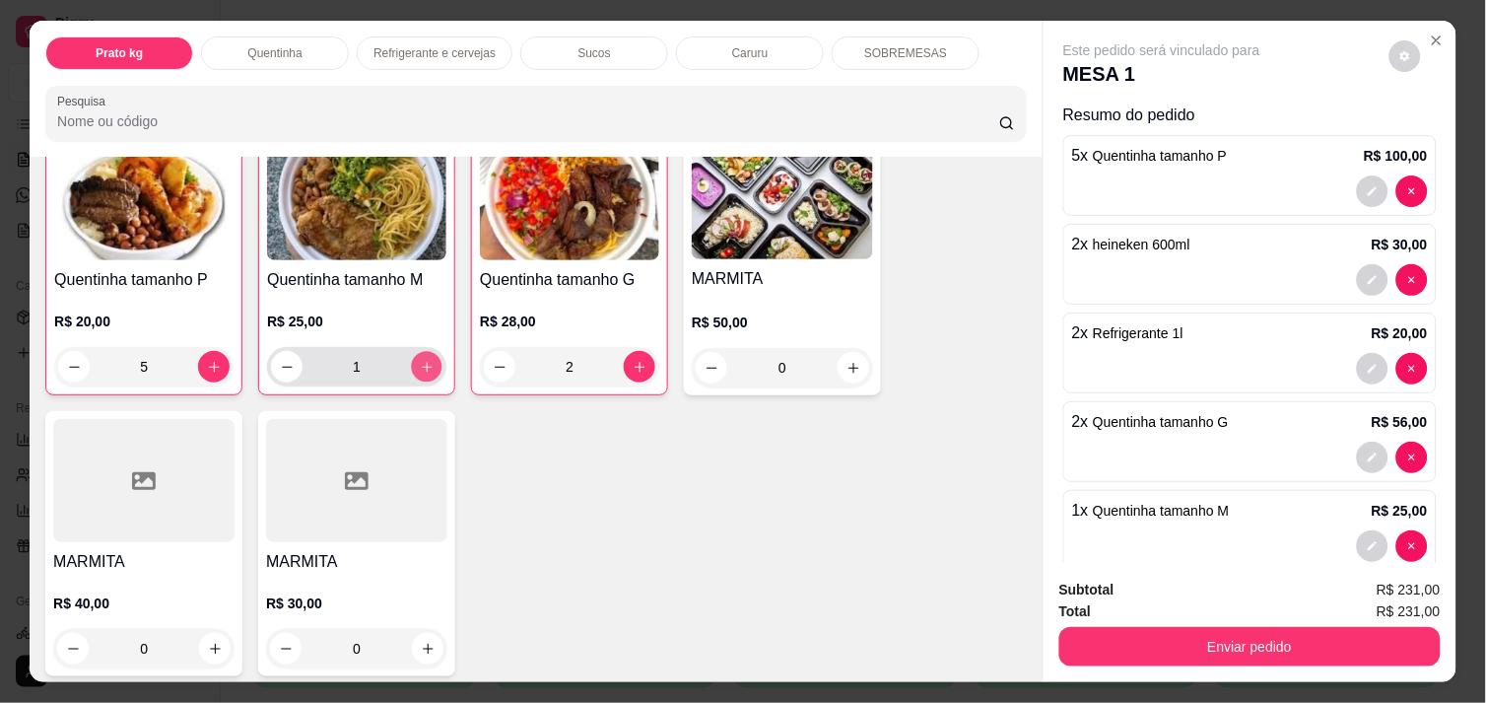
click at [425, 363] on icon "increase-product-quantity" at bounding box center [427, 367] width 15 height 15
type input "2"
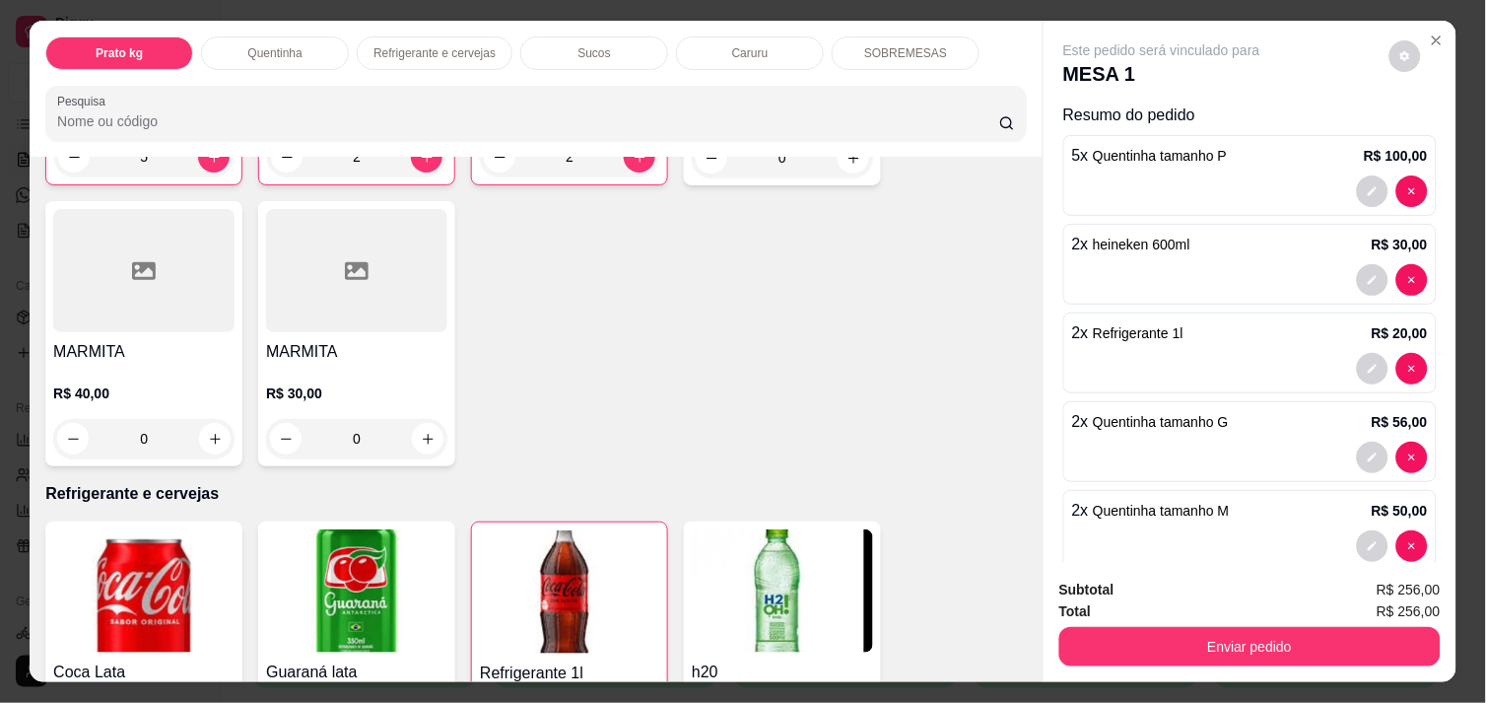
scroll to position [656, 0]
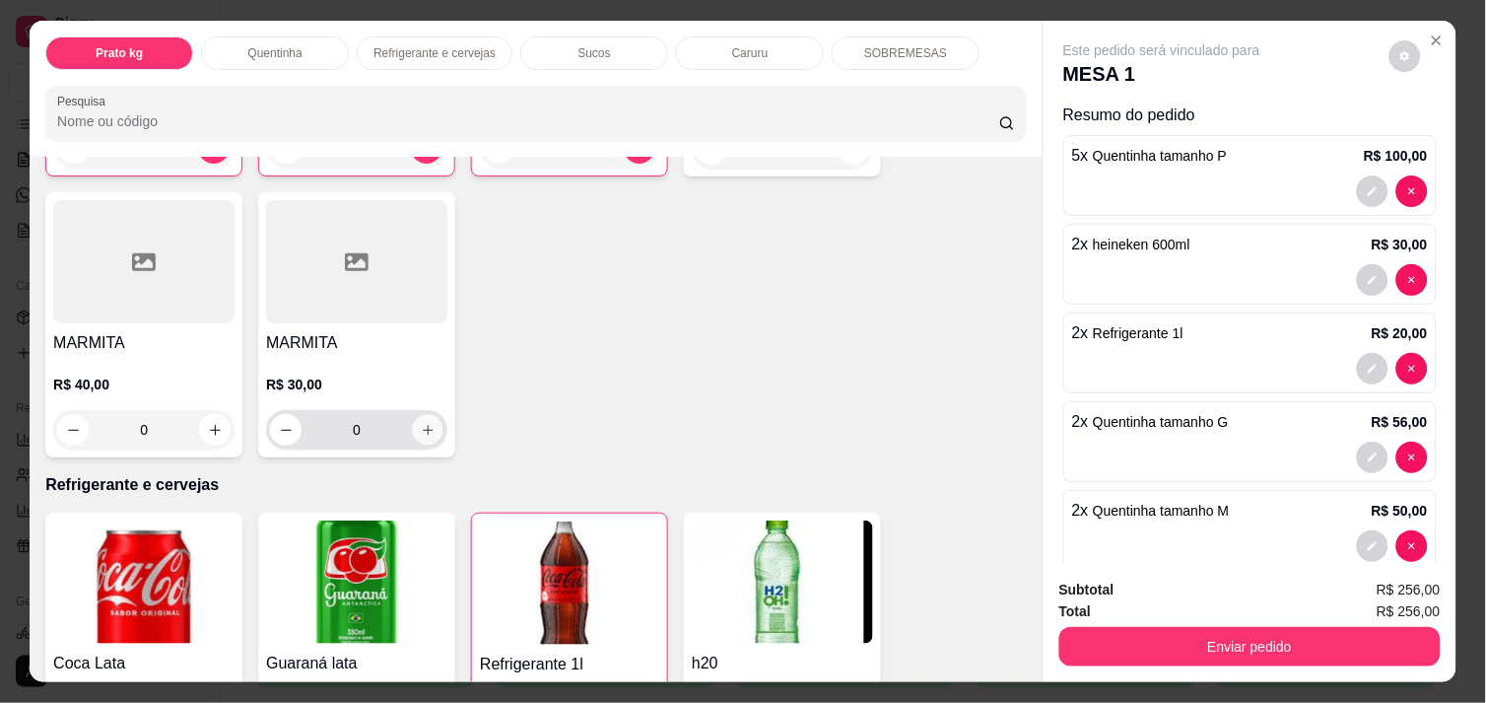
click at [425, 423] on icon "increase-product-quantity" at bounding box center [428, 430] width 15 height 15
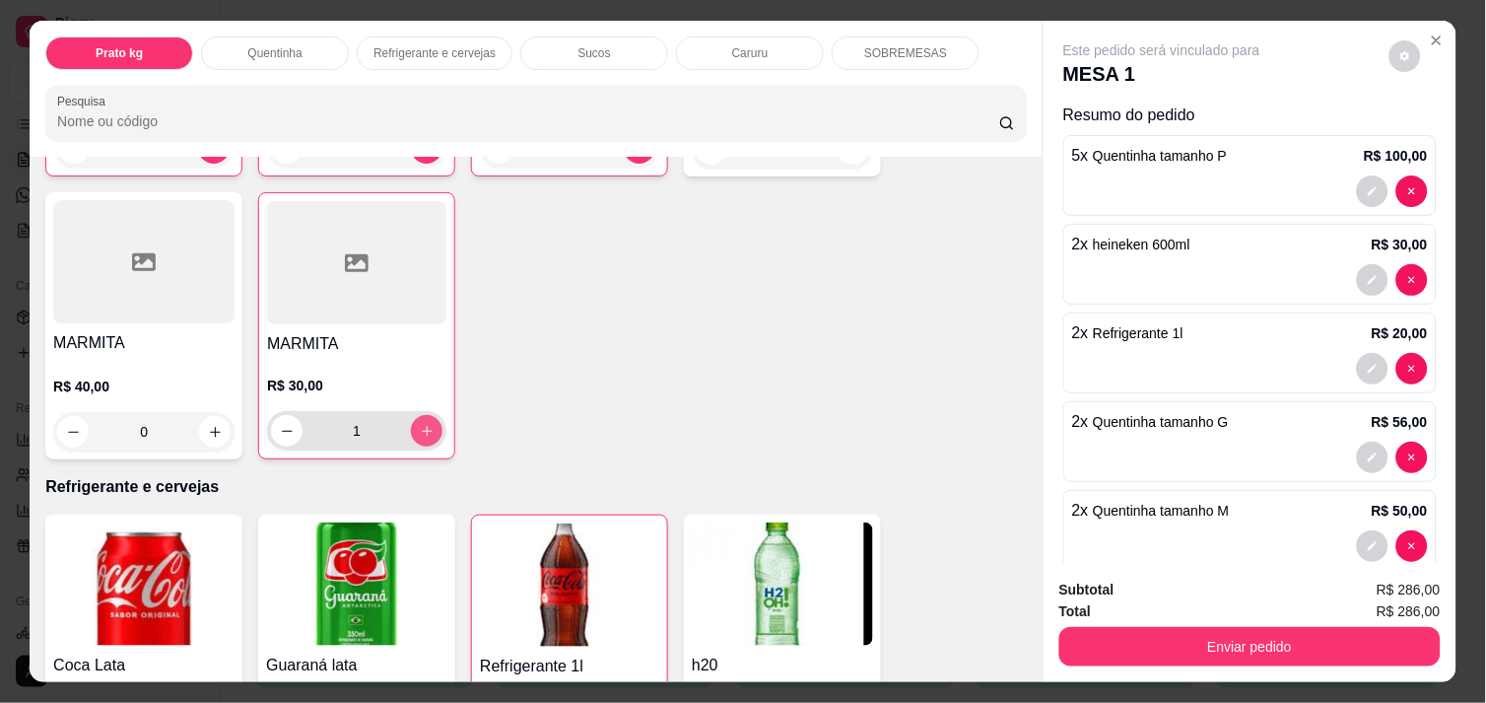
click at [426, 424] on icon "increase-product-quantity" at bounding box center [427, 431] width 15 height 15
type input "2"
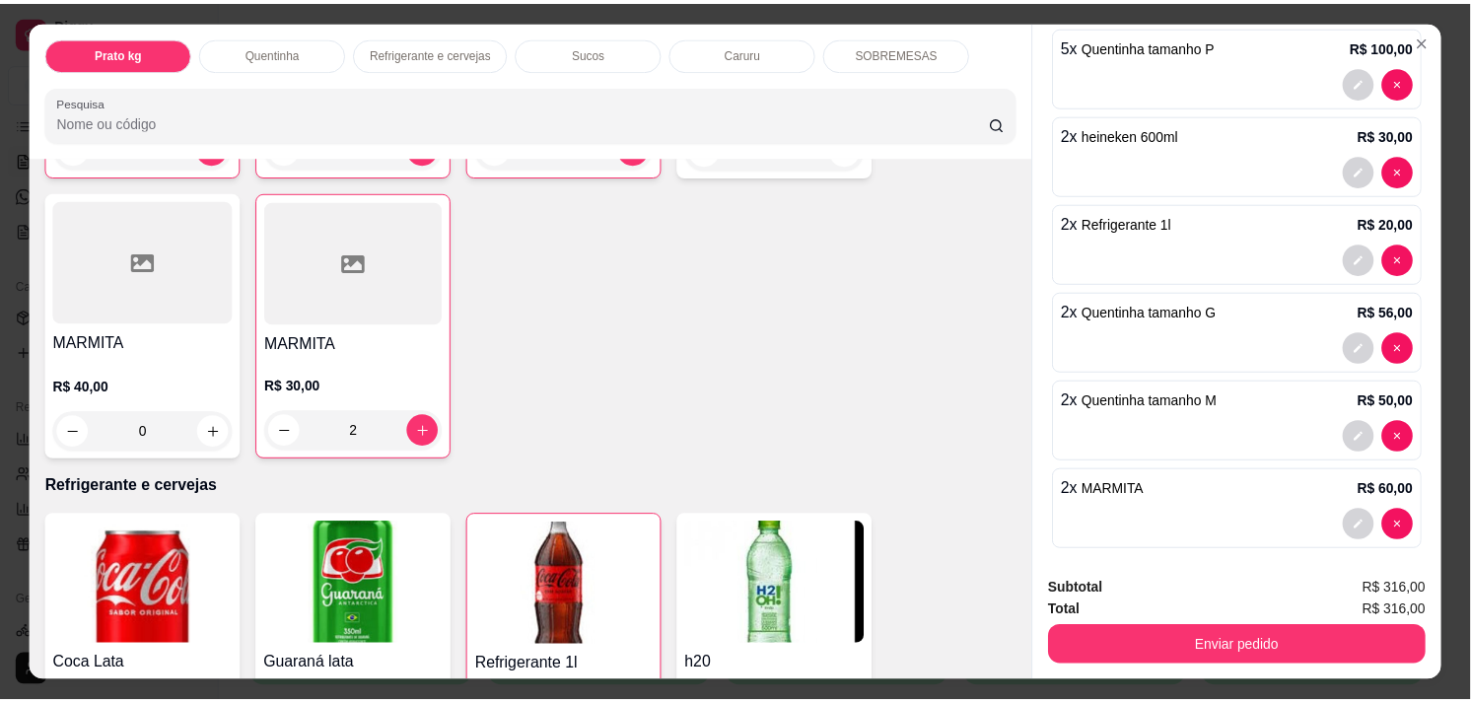
scroll to position [124, 0]
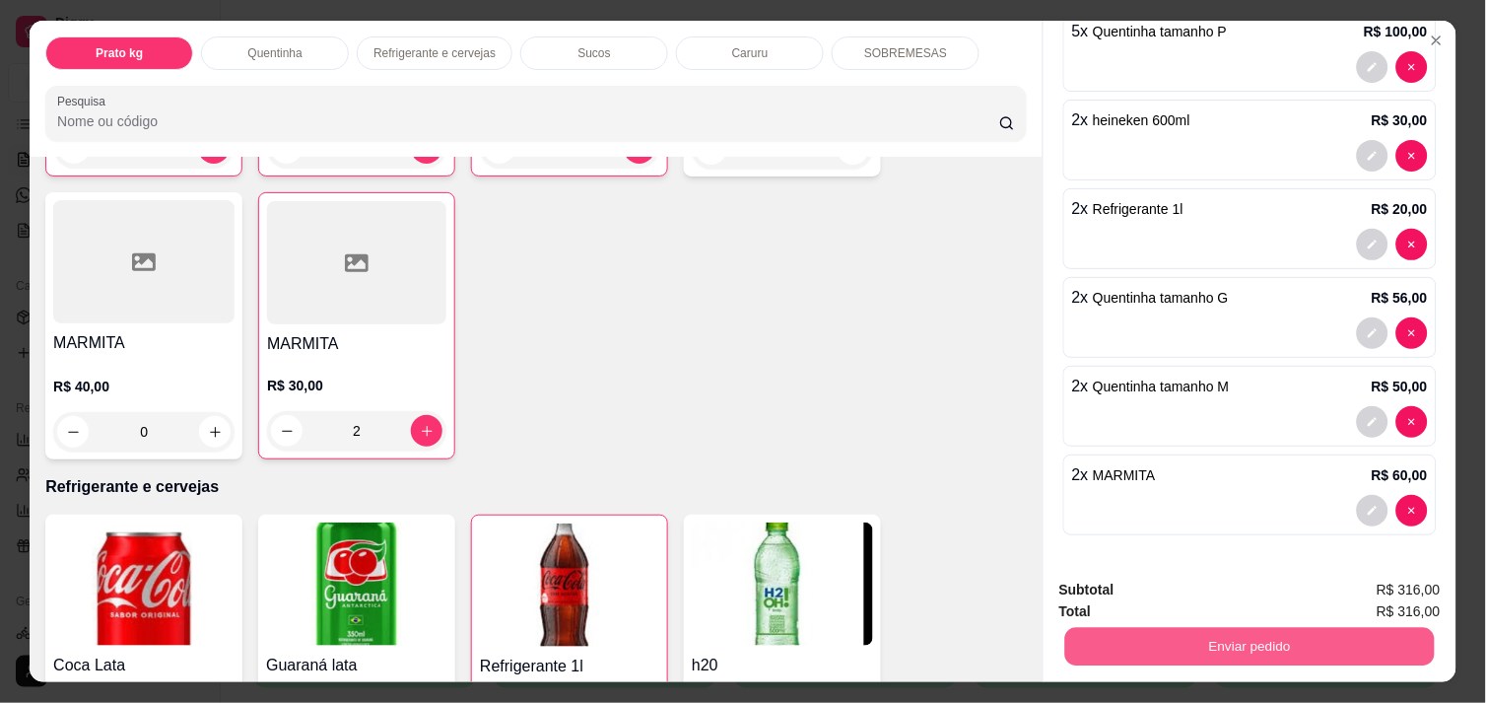
click at [1229, 627] on button "Enviar pedido" at bounding box center [1250, 646] width 370 height 38
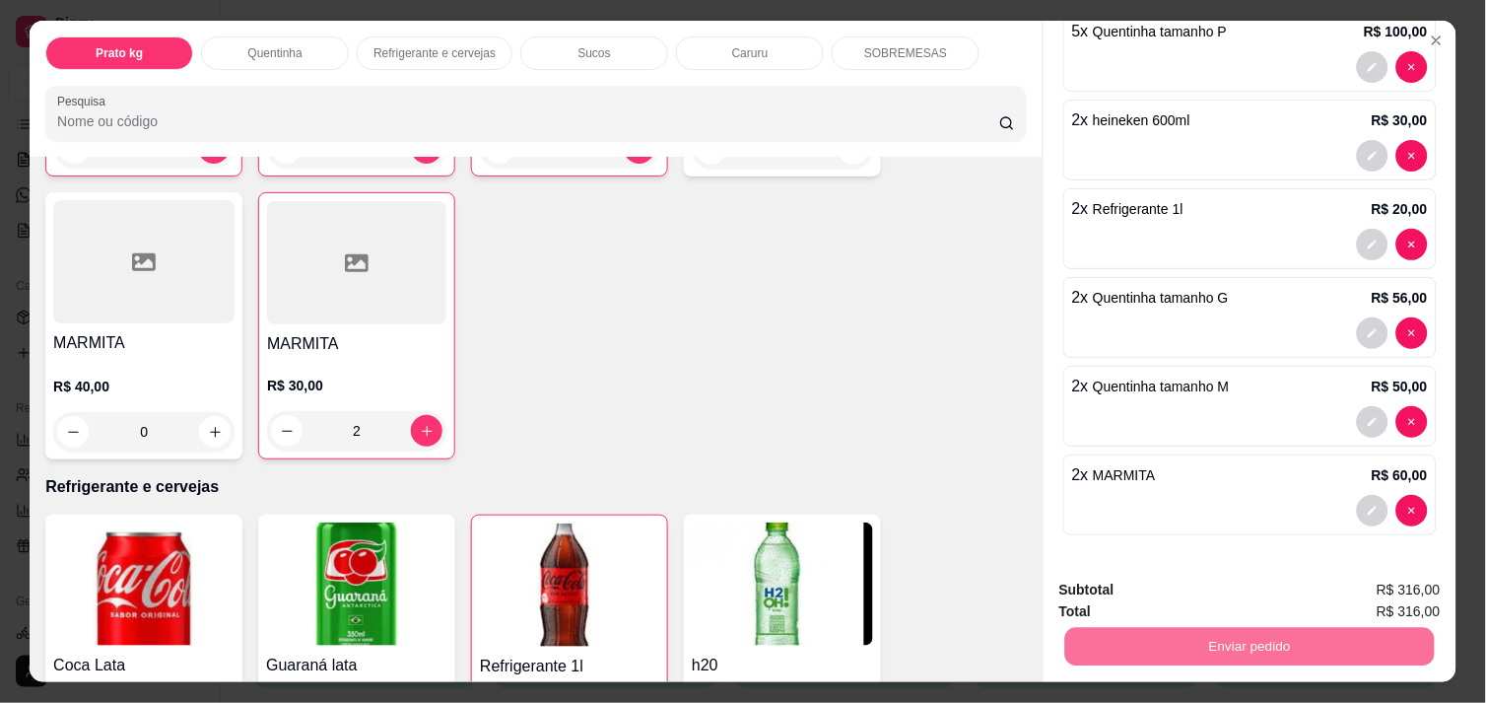
click at [1354, 579] on button "Enviar pedido" at bounding box center [1389, 590] width 108 height 36
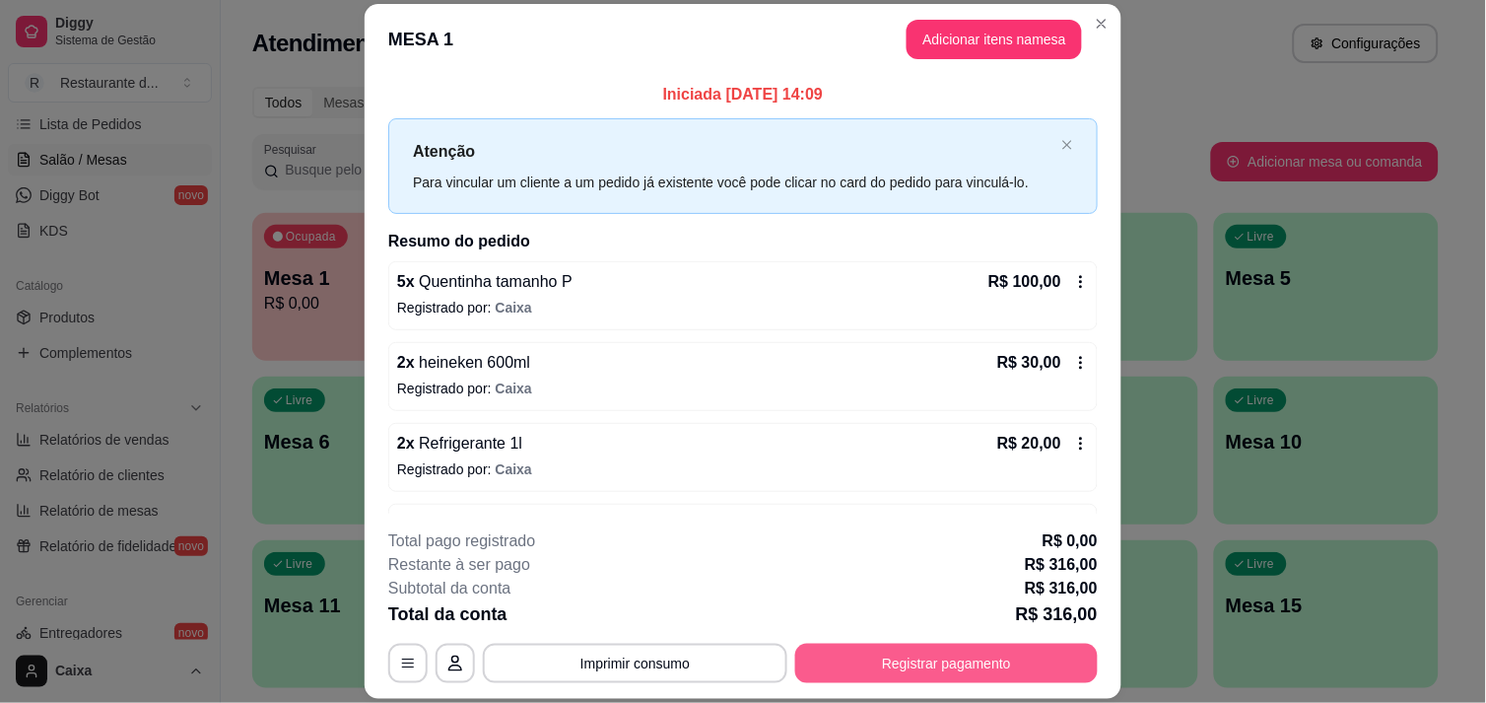
click at [918, 660] on button "Registrar pagamento" at bounding box center [946, 663] width 303 height 39
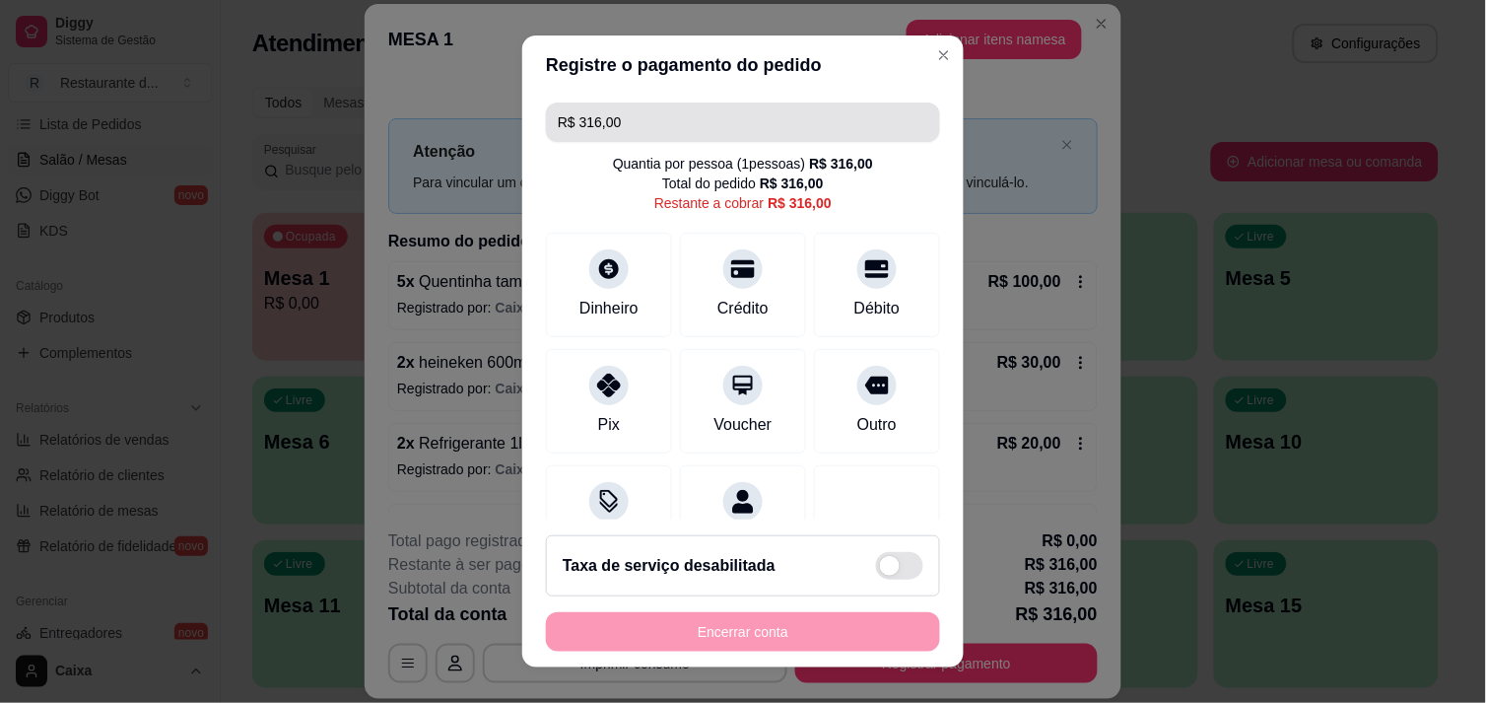
click at [645, 130] on input "R$ 316,00" at bounding box center [743, 122] width 371 height 39
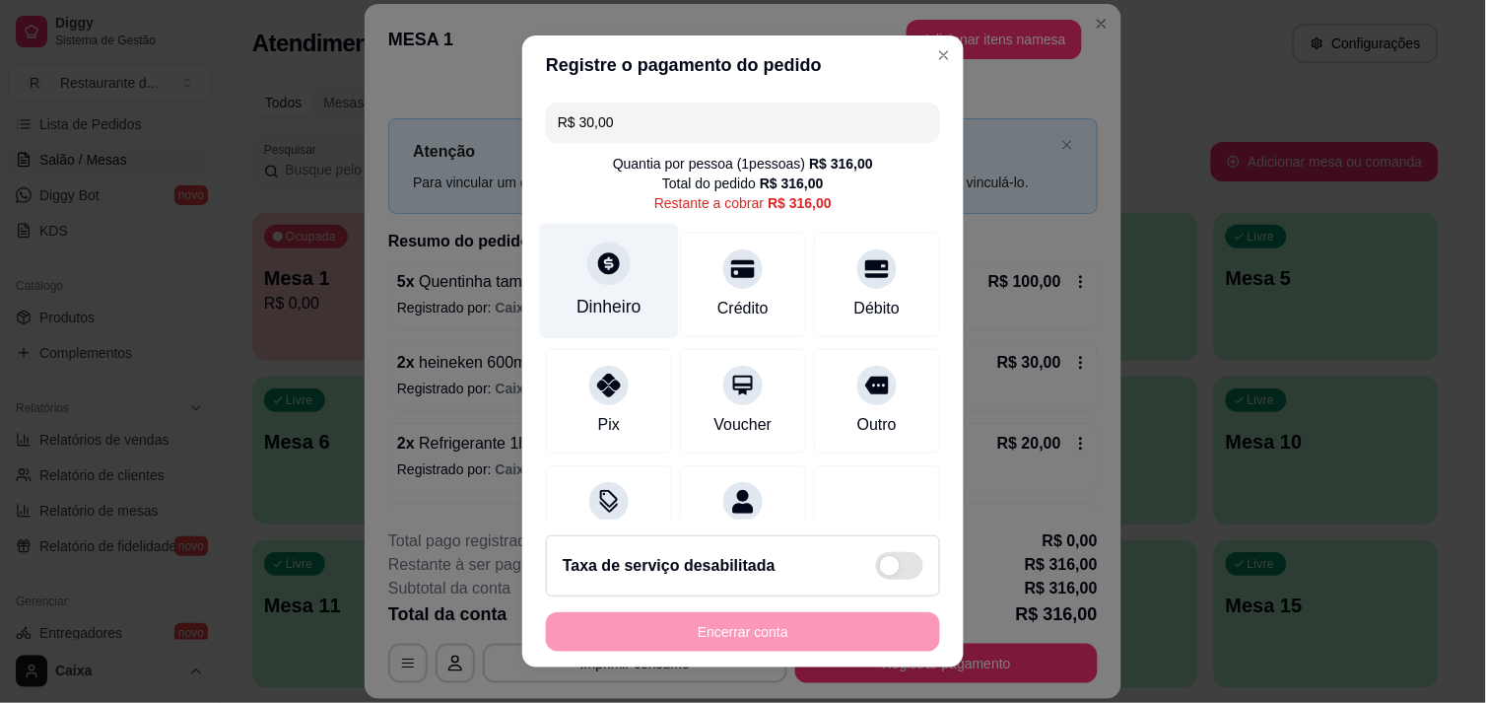
click at [622, 309] on div "Dinheiro" at bounding box center [609, 307] width 65 height 26
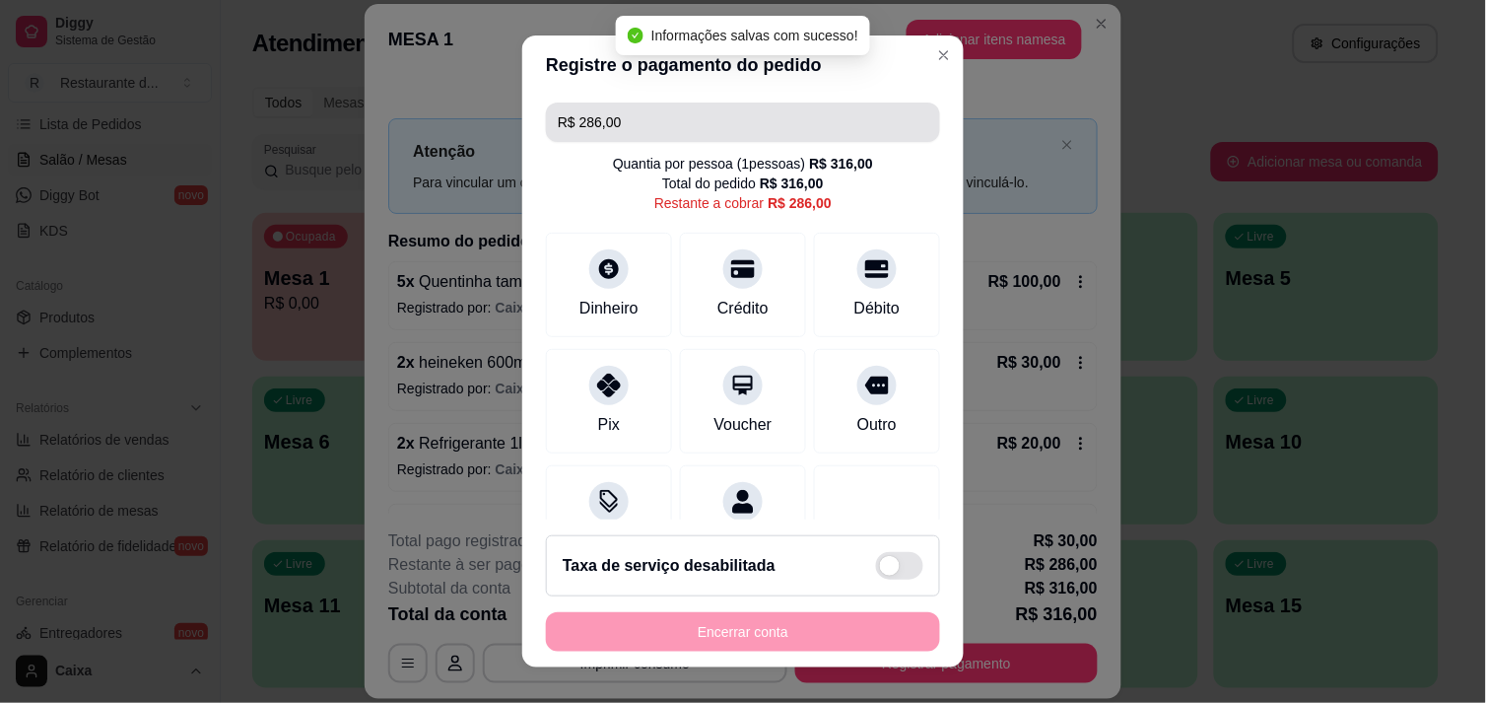
click at [664, 126] on input "R$ 286,00" at bounding box center [743, 122] width 371 height 39
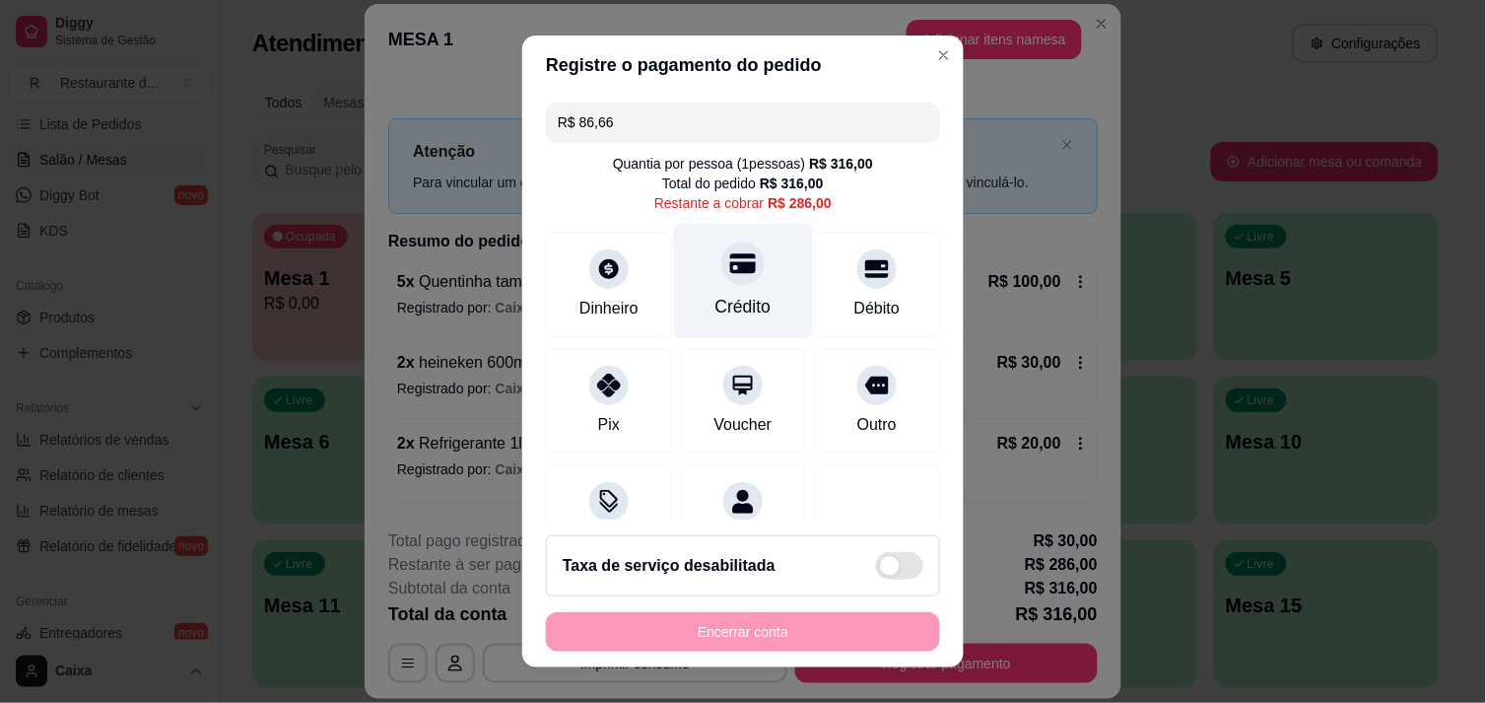
click at [729, 292] on div "Crédito" at bounding box center [743, 280] width 139 height 115
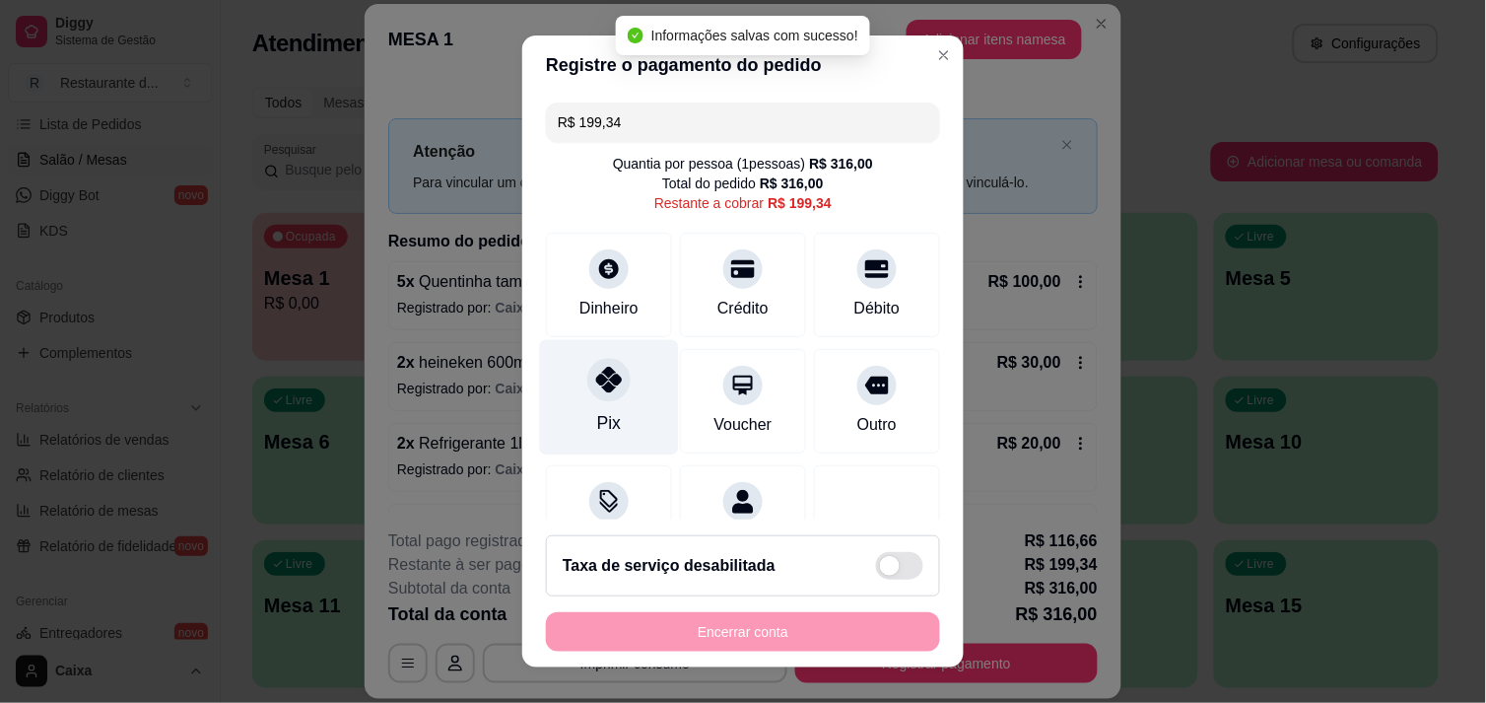
click at [604, 410] on div "Pix" at bounding box center [609, 423] width 24 height 26
type input "R$ 0,00"
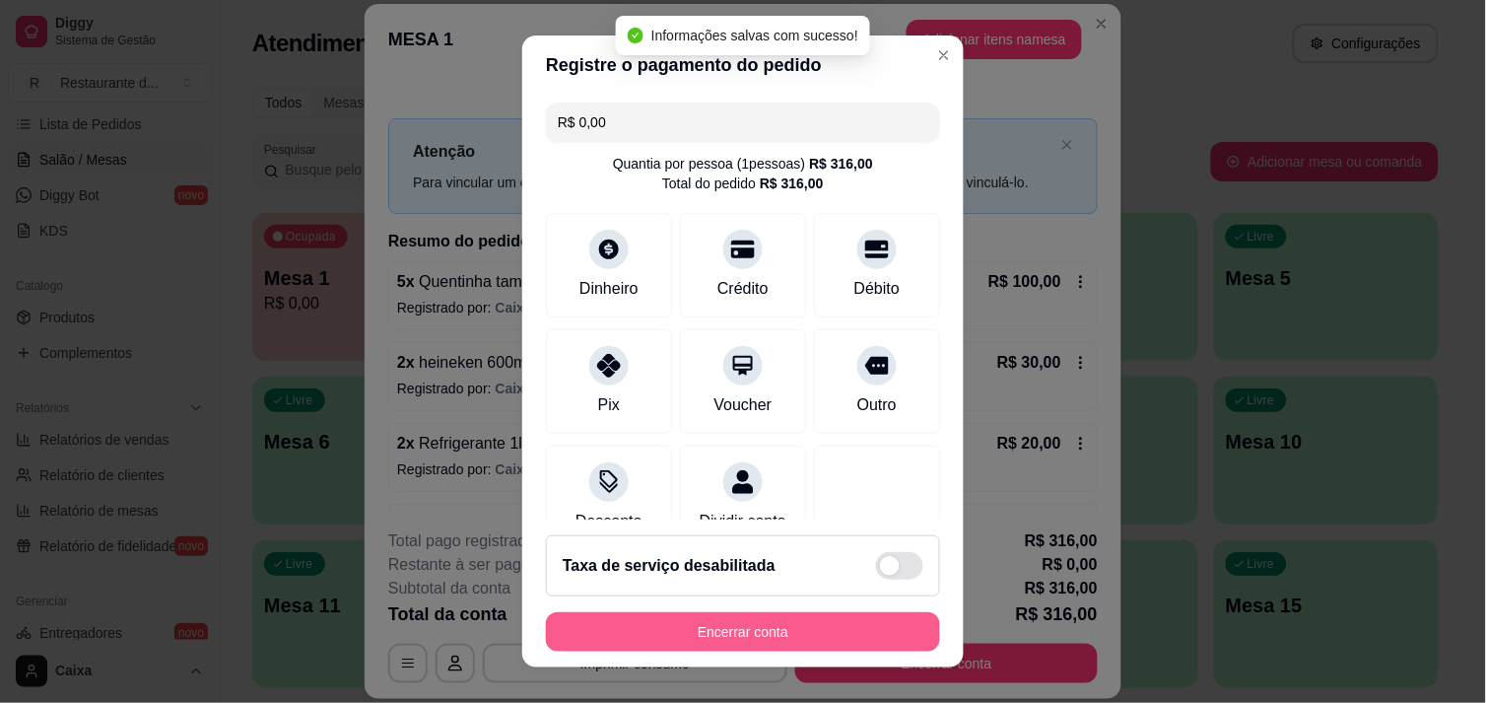
click at [702, 634] on button "Encerrar conta" at bounding box center [743, 631] width 394 height 39
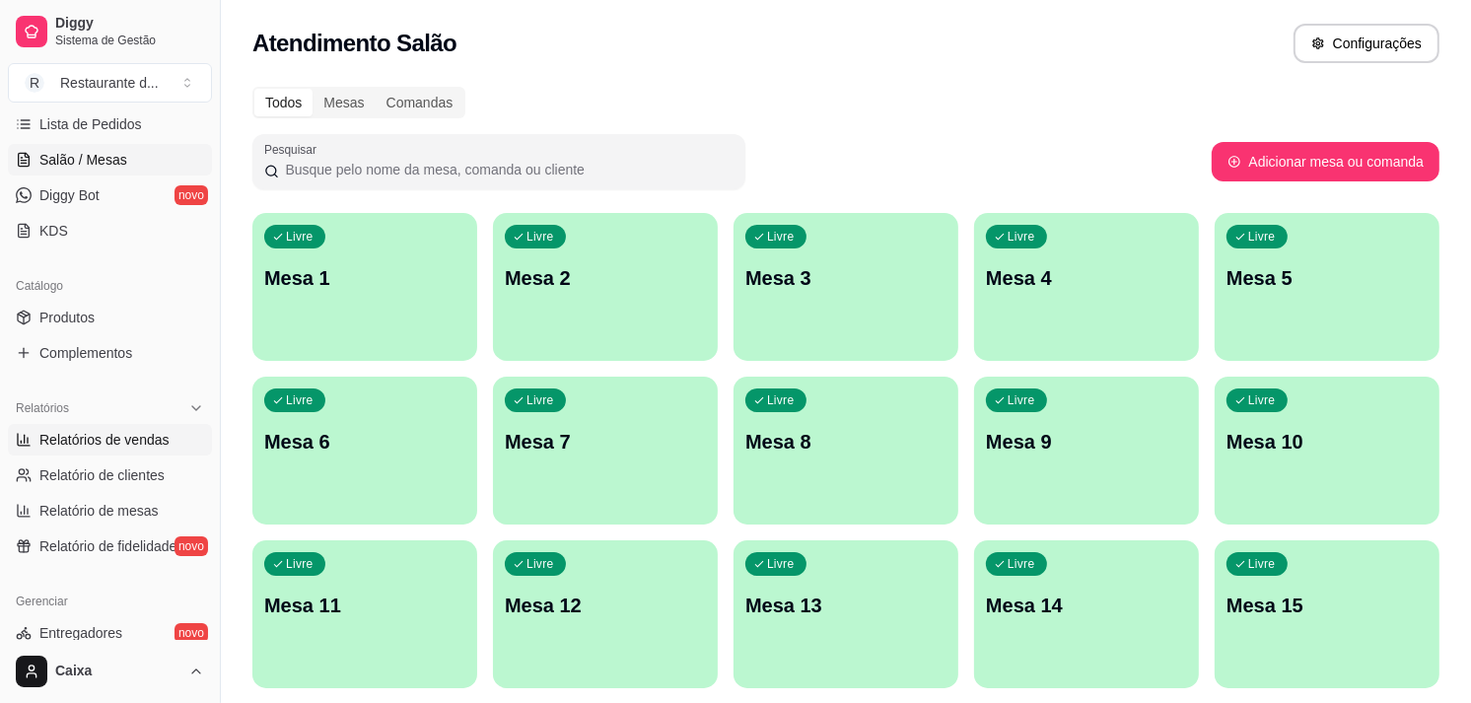
click at [141, 434] on span "Relatórios de vendas" at bounding box center [104, 440] width 130 height 20
select select "ALL"
select select "0"
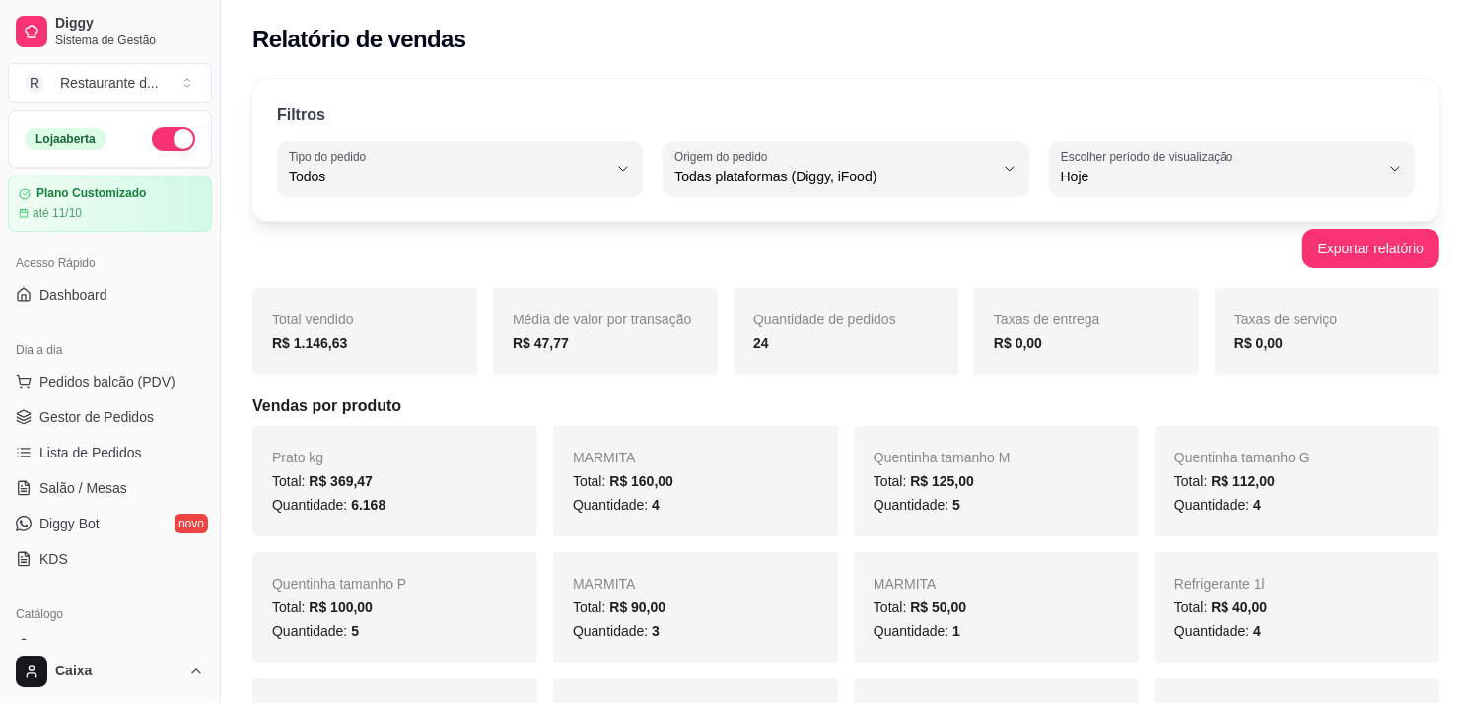
click at [136, 123] on div "Loja aberta" at bounding box center [110, 138] width 202 height 55
click at [154, 127] on button "button" at bounding box center [173, 139] width 43 height 24
